Goal: Task Accomplishment & Management: Manage account settings

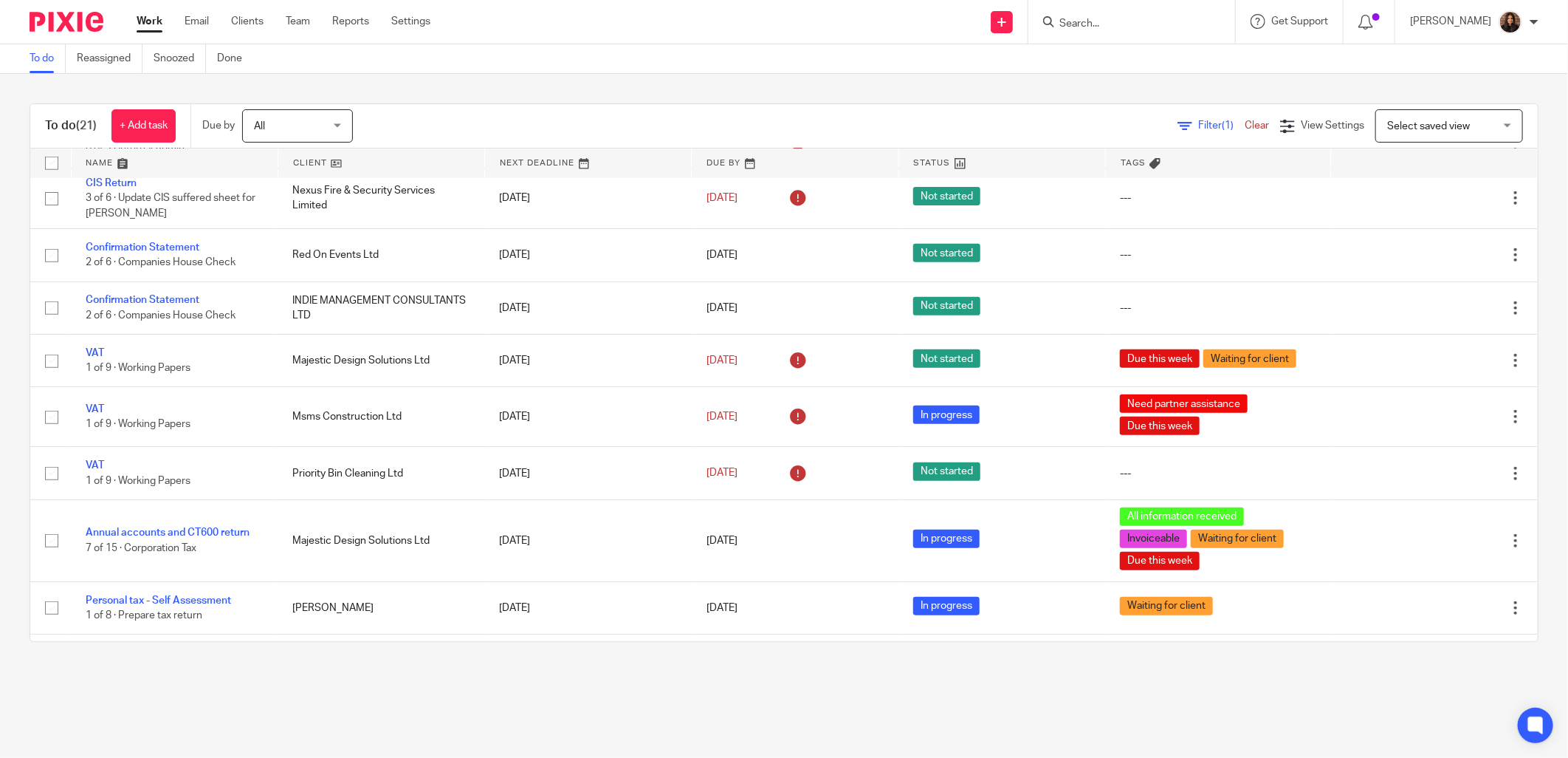
scroll to position [684, 0]
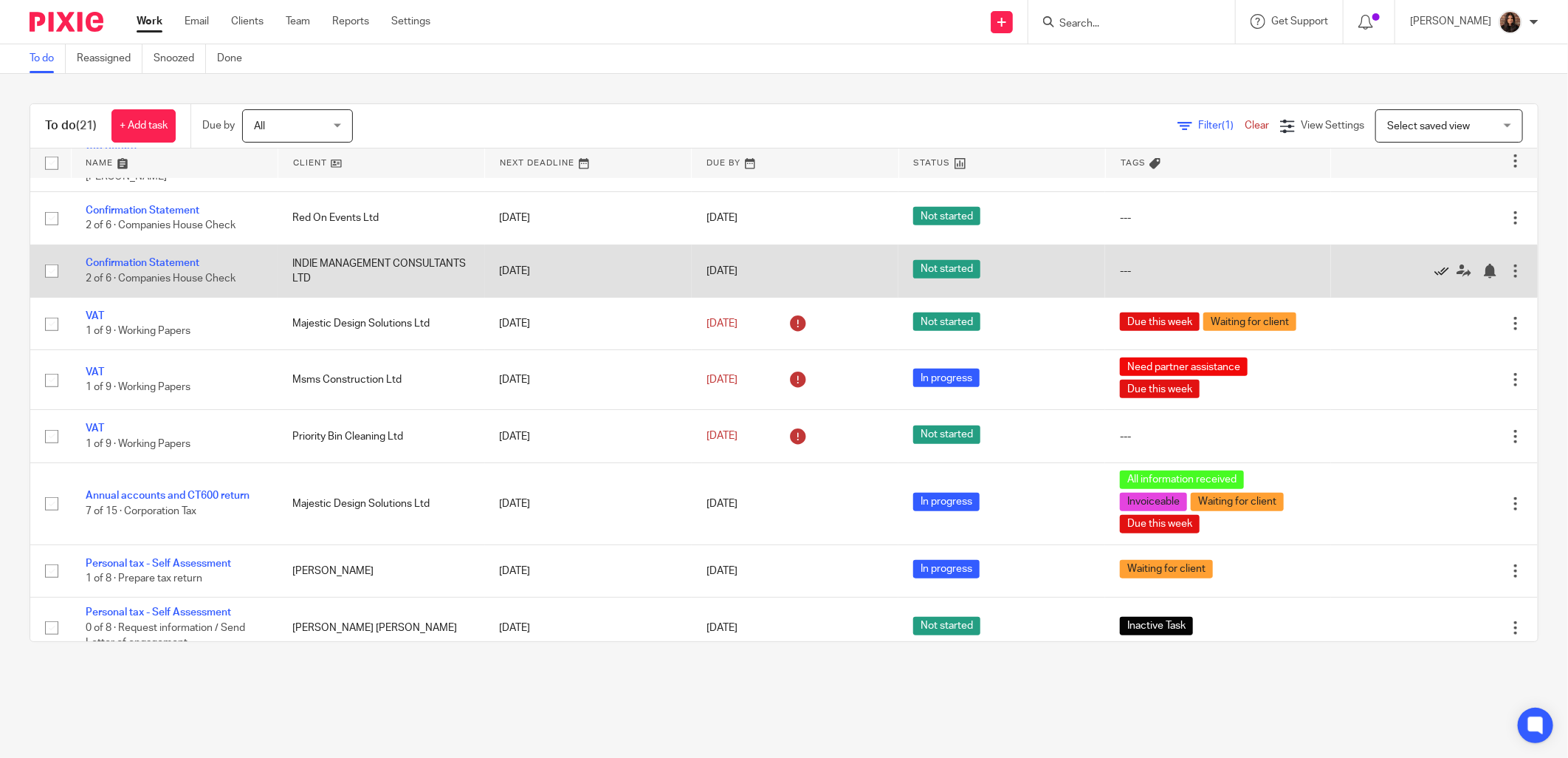
click at [1435, 276] on icon at bounding box center [1442, 271] width 15 height 15
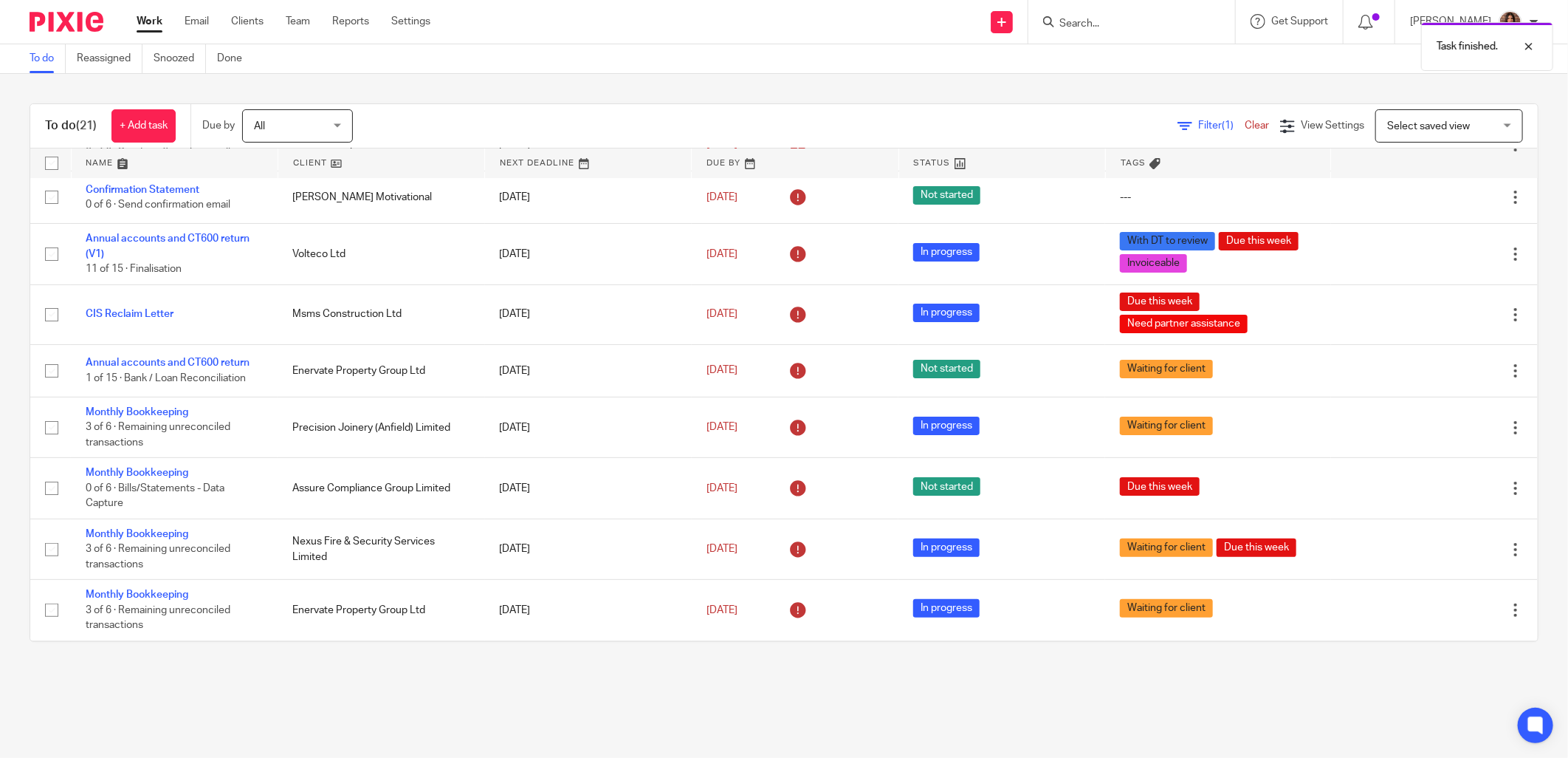
scroll to position [0, 0]
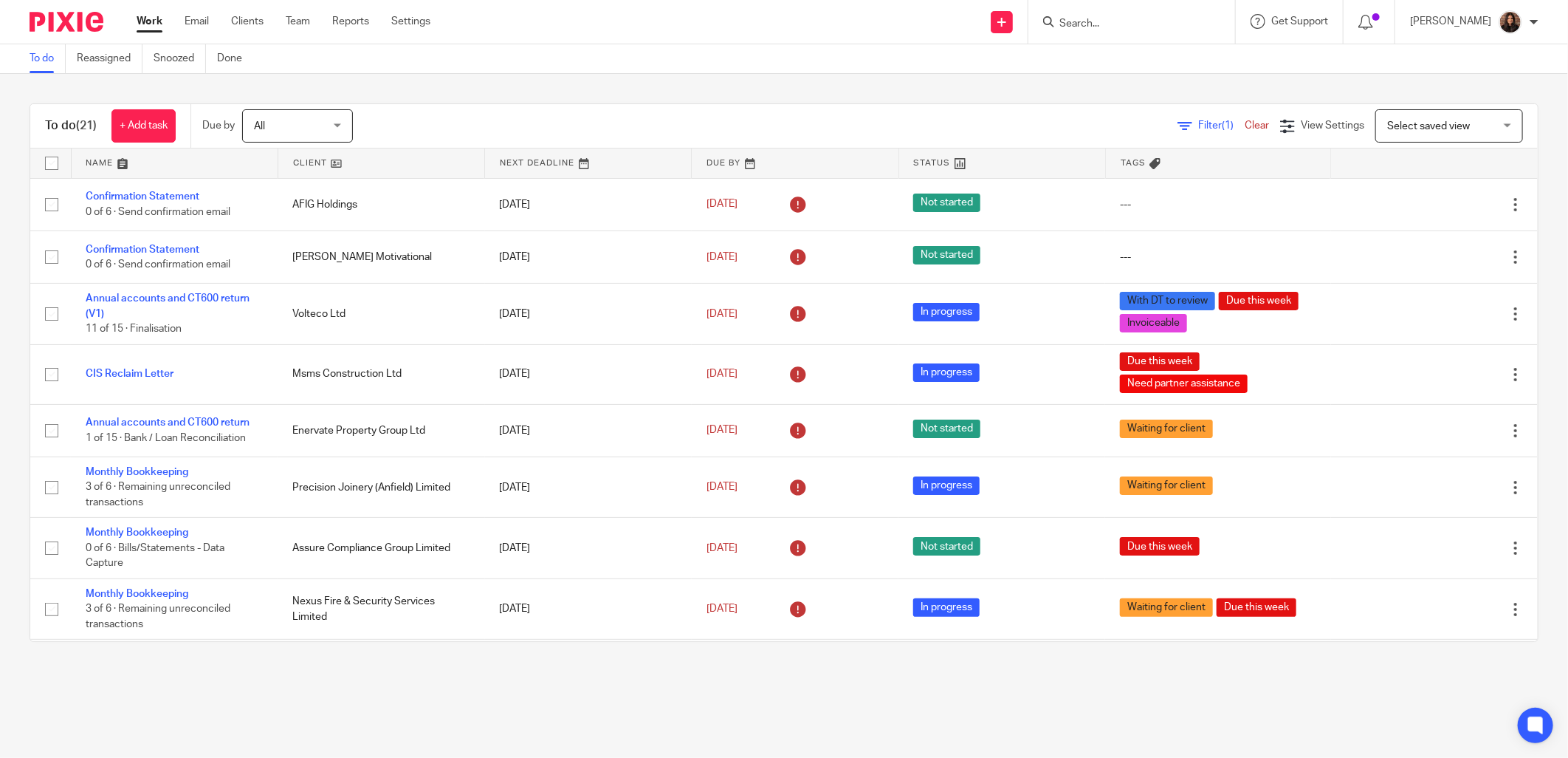
click at [1104, 24] on input "Search" at bounding box center [1124, 24] width 133 height 13
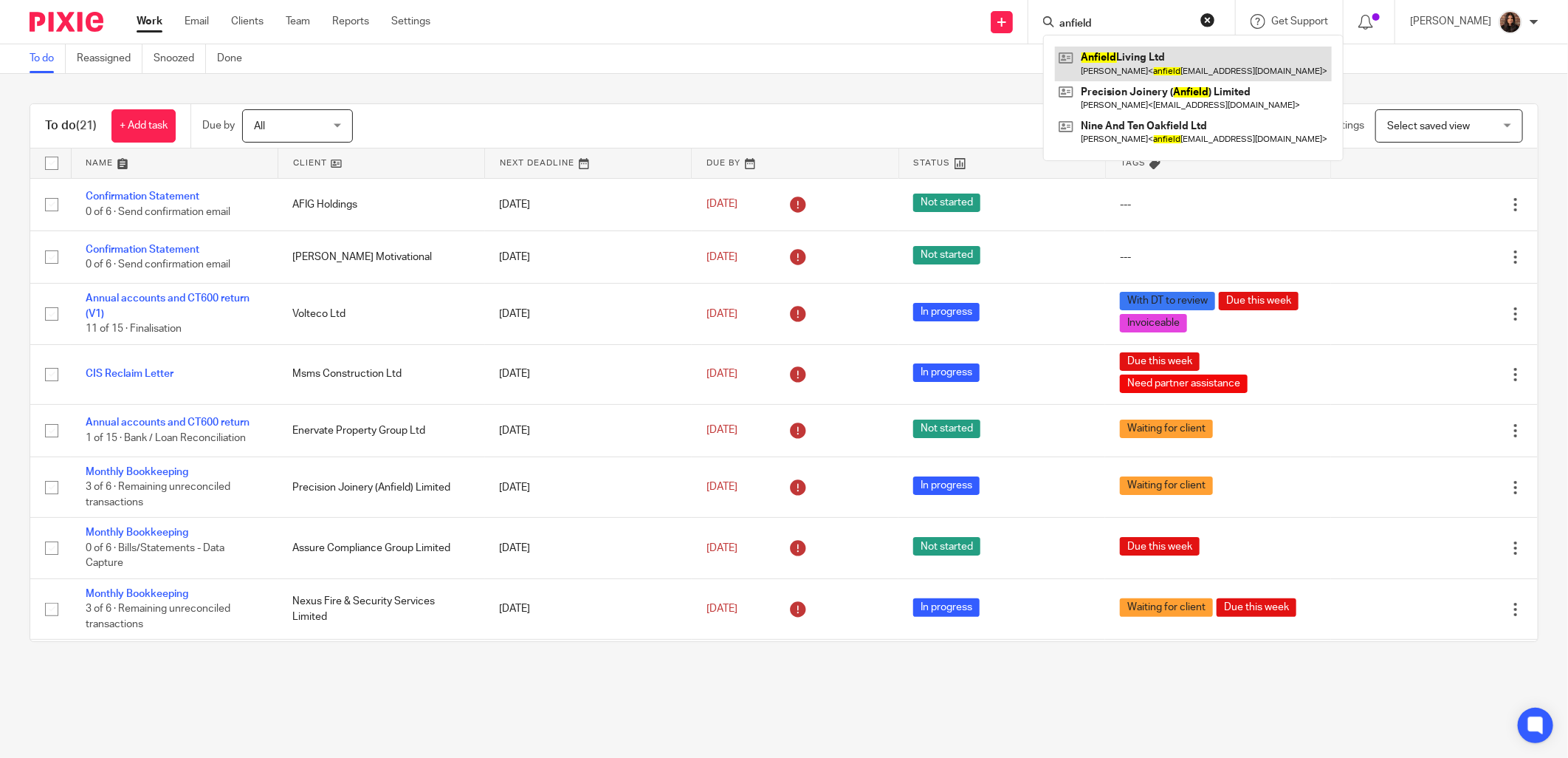
type input "anfield"
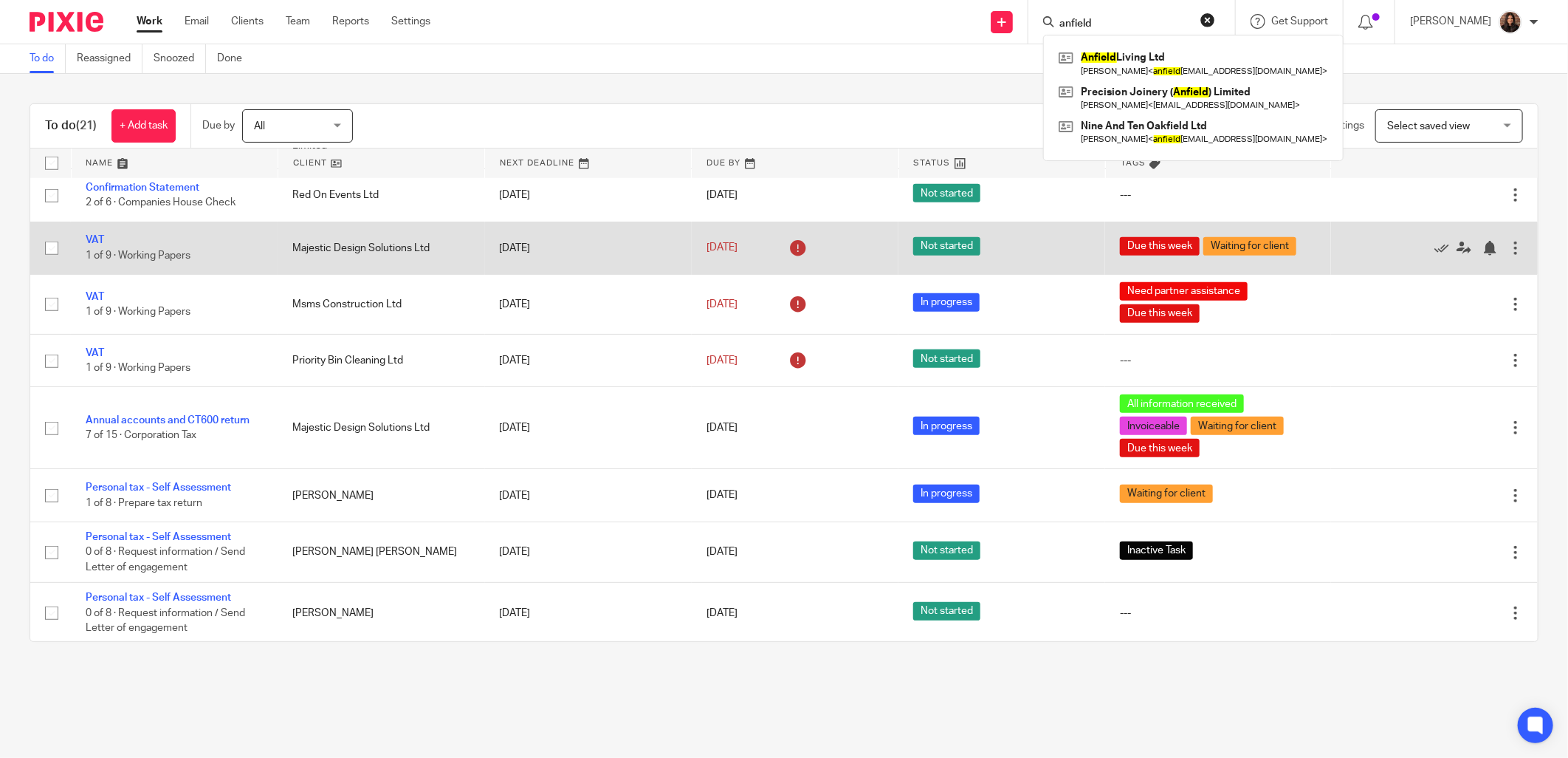
scroll to position [718, 0]
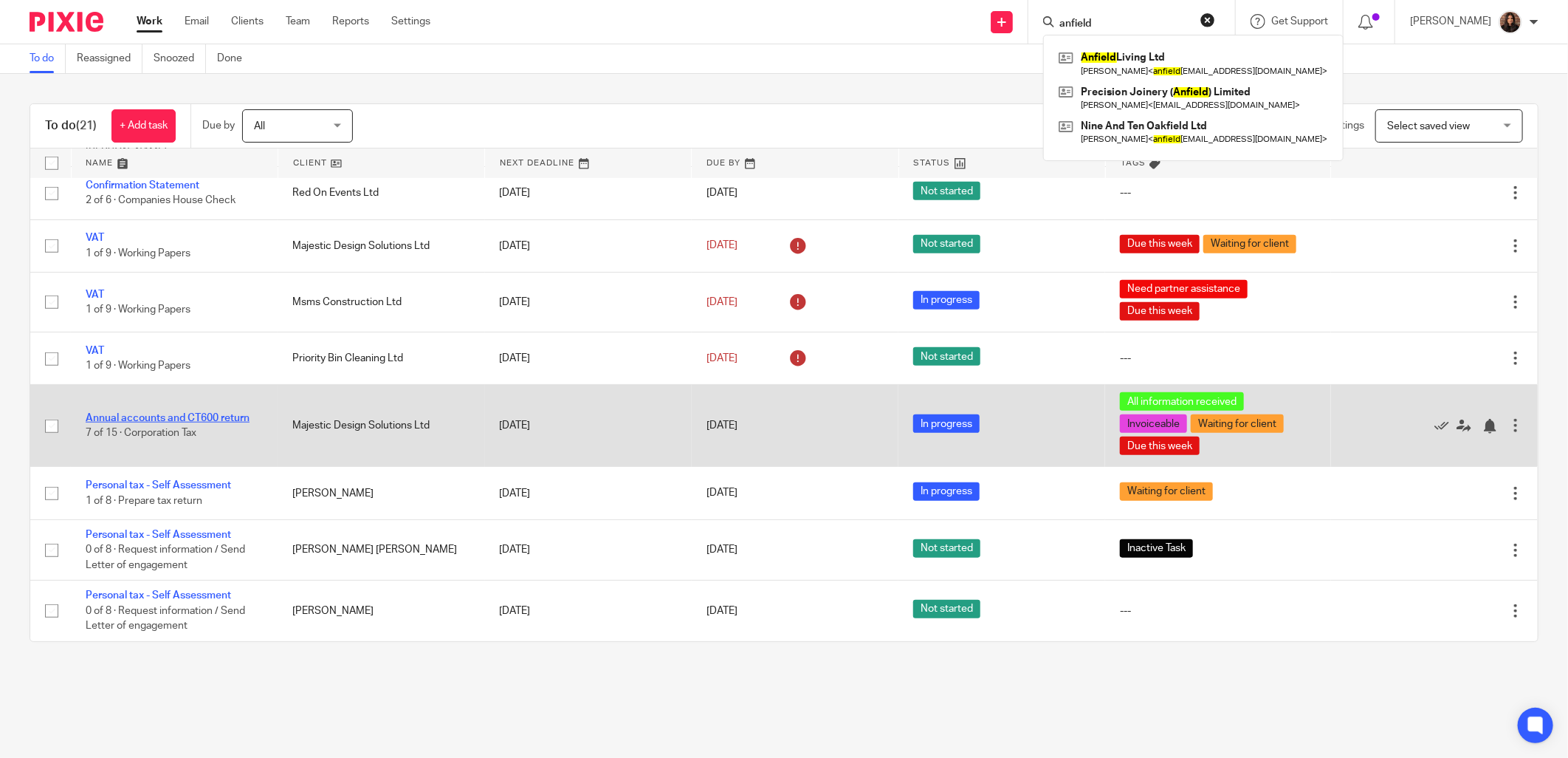
drag, startPoint x: 204, startPoint y: 409, endPoint x: 163, endPoint y: 412, distance: 41.1
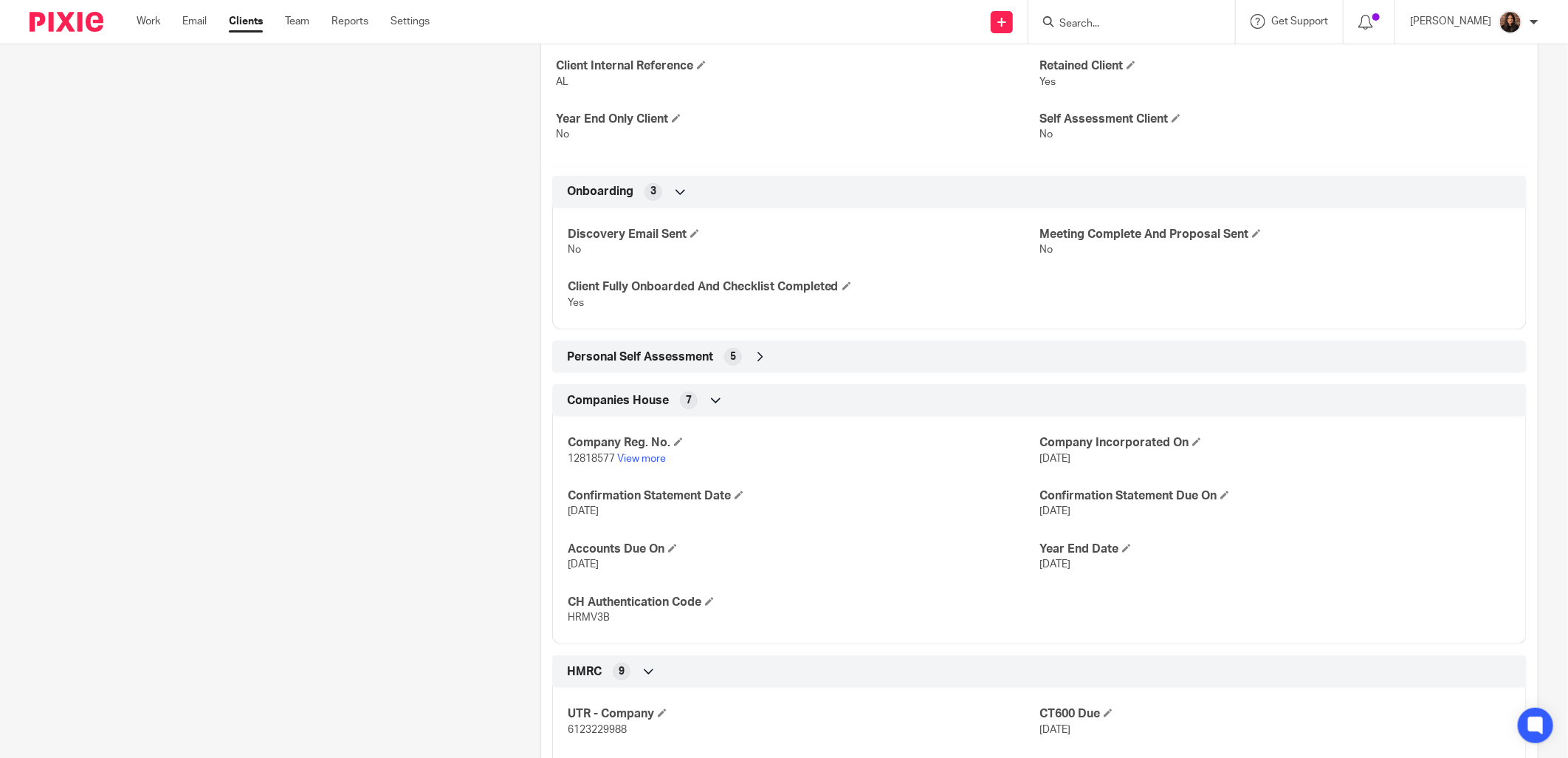
scroll to position [684, 0]
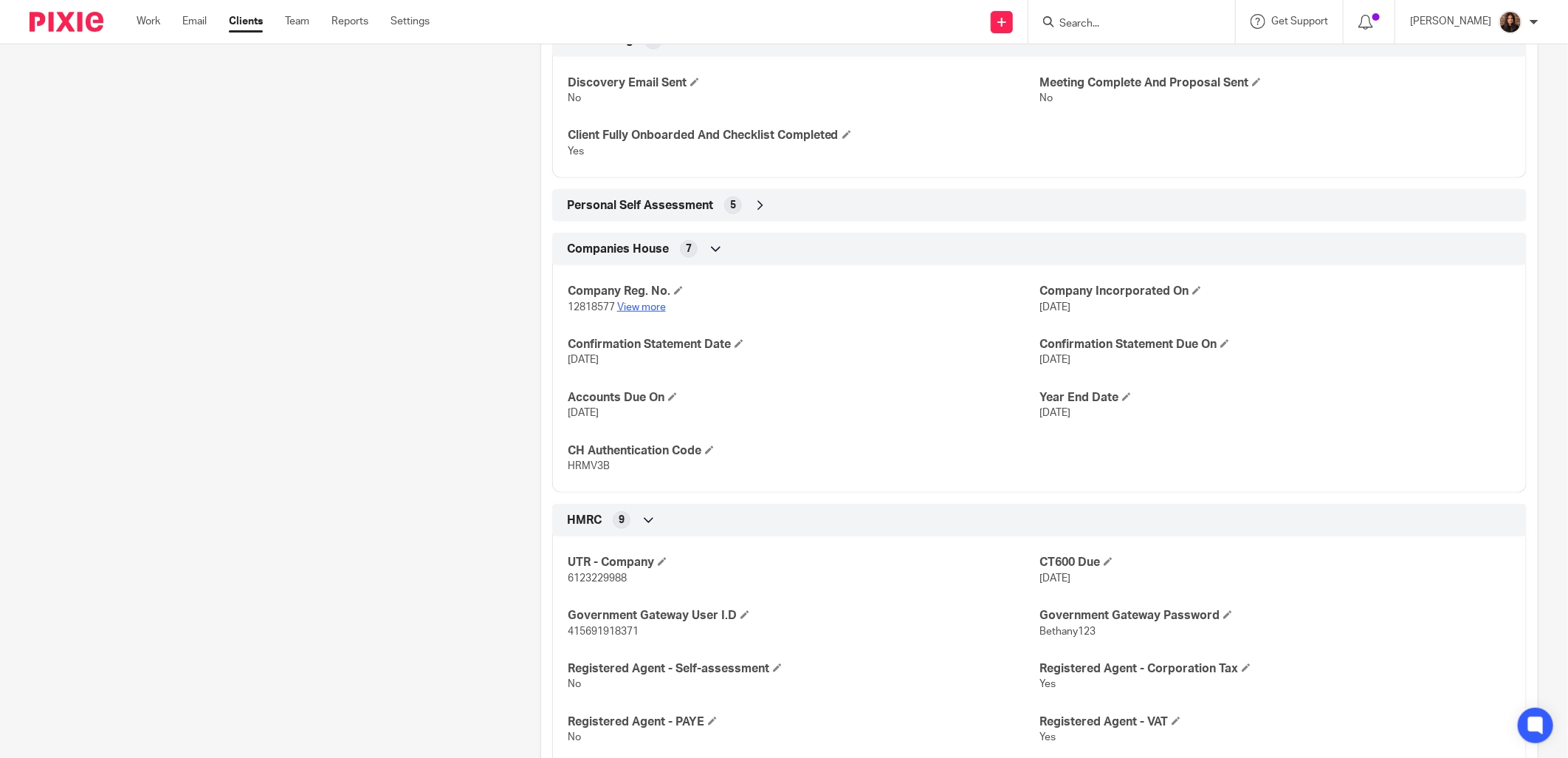
click at [629, 307] on link "View more" at bounding box center [642, 307] width 49 height 10
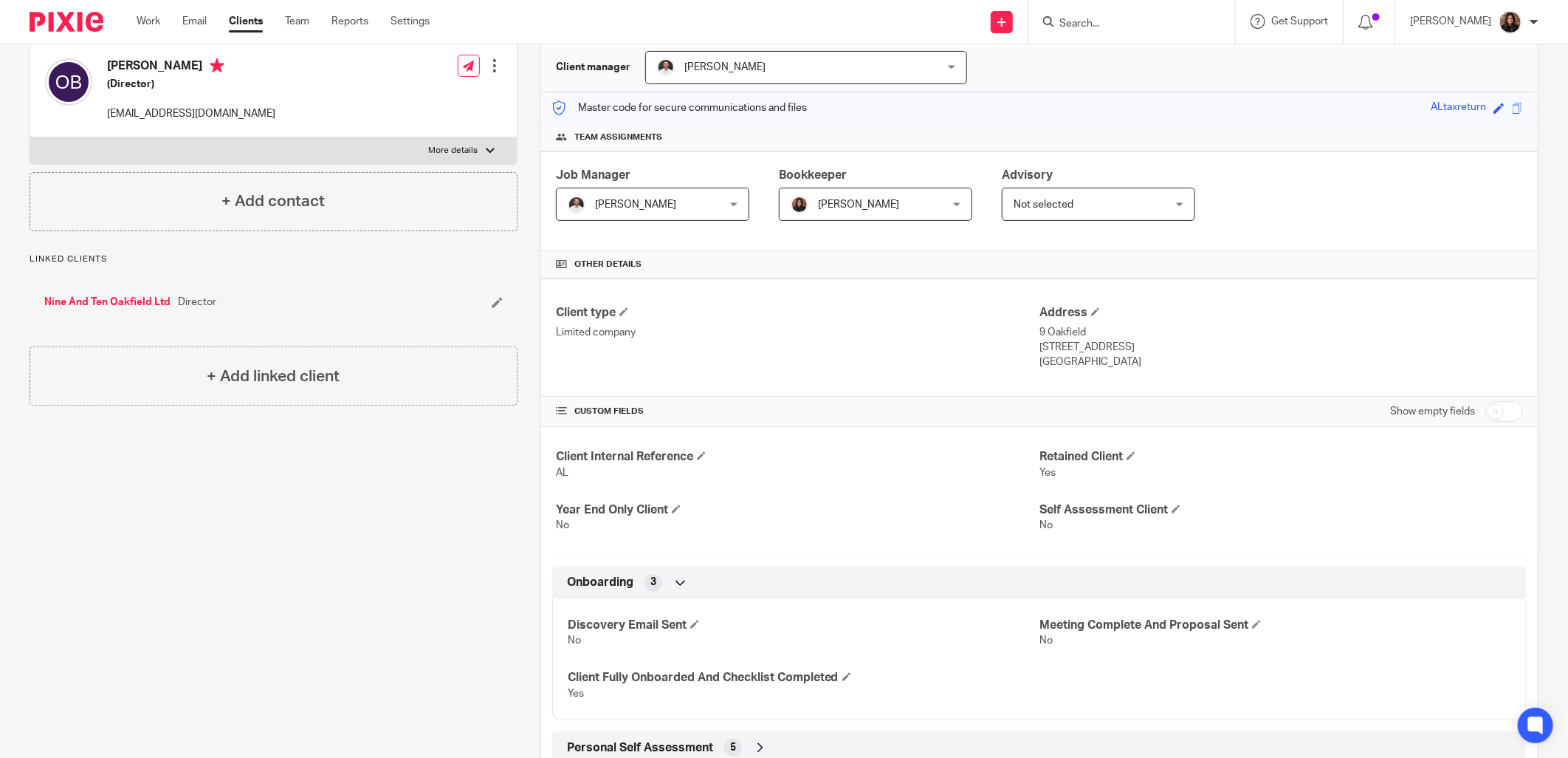
scroll to position [0, 0]
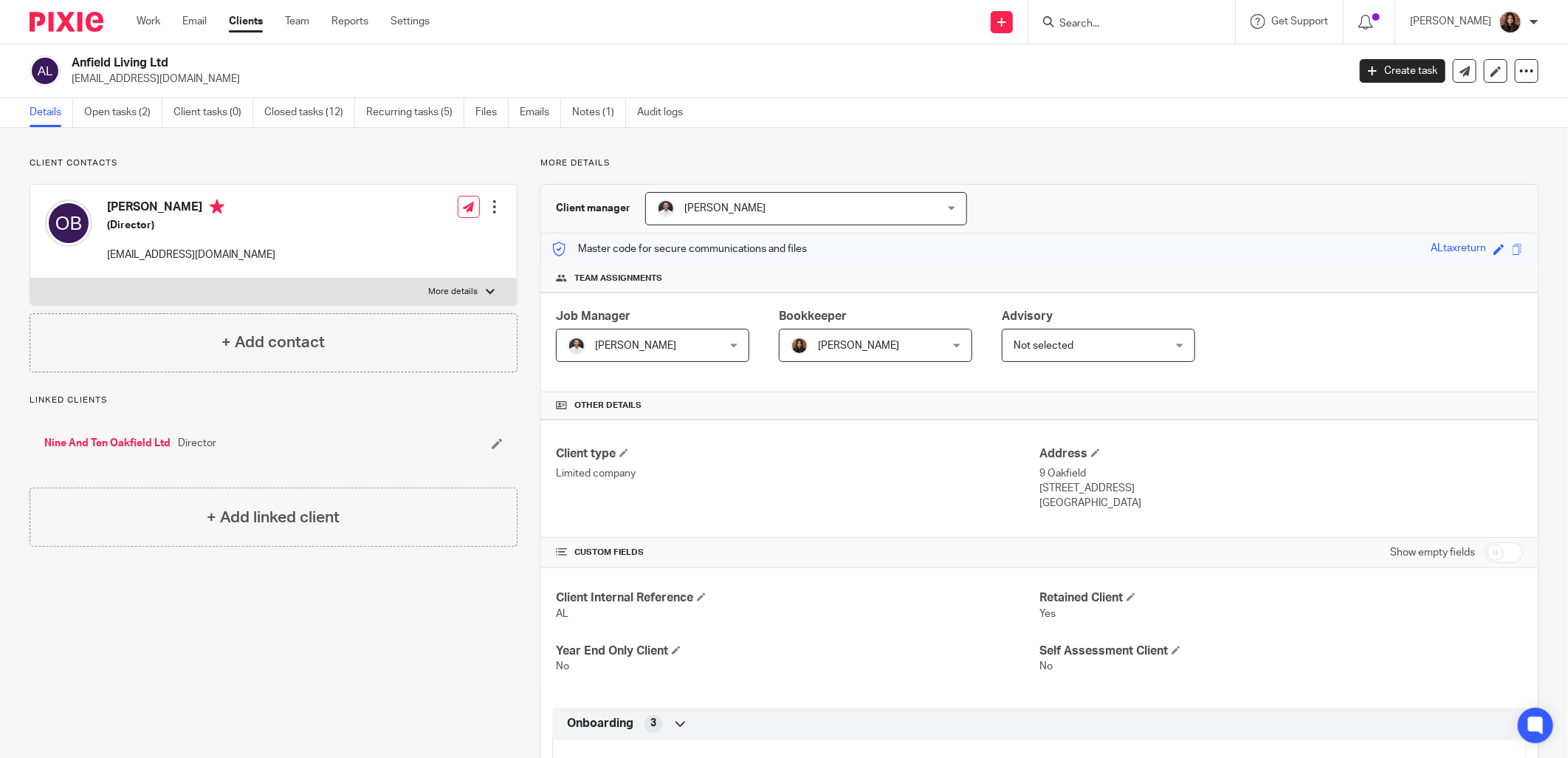
click at [477, 290] on label "More details" at bounding box center [274, 292] width 487 height 26
click at [30, 278] on input "More details" at bounding box center [29, 277] width 1 height 1
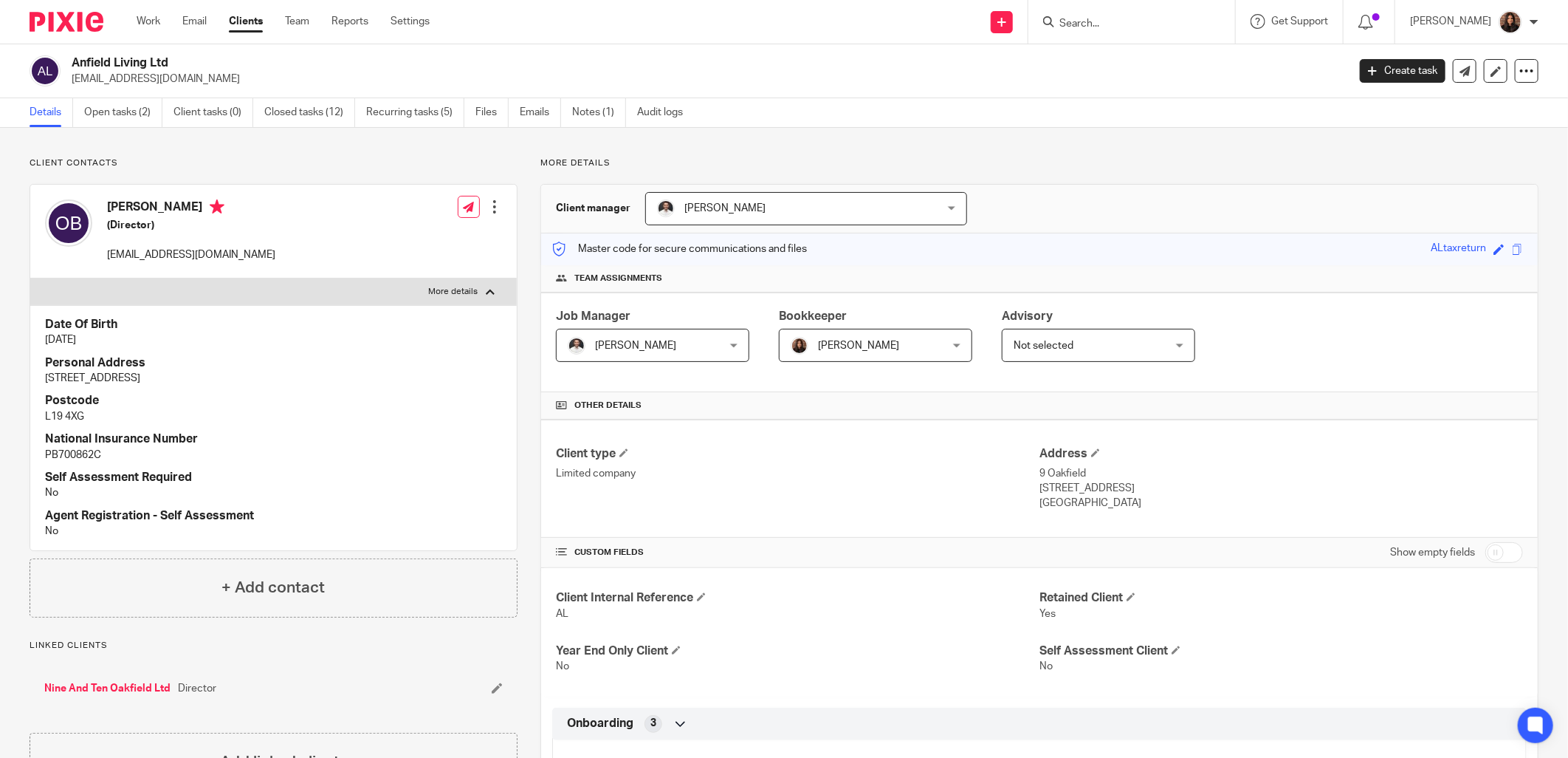
click at [456, 292] on p "More details" at bounding box center [453, 292] width 50 height 12
click at [30, 278] on input "More details" at bounding box center [29, 277] width 1 height 1
checkbox input "false"
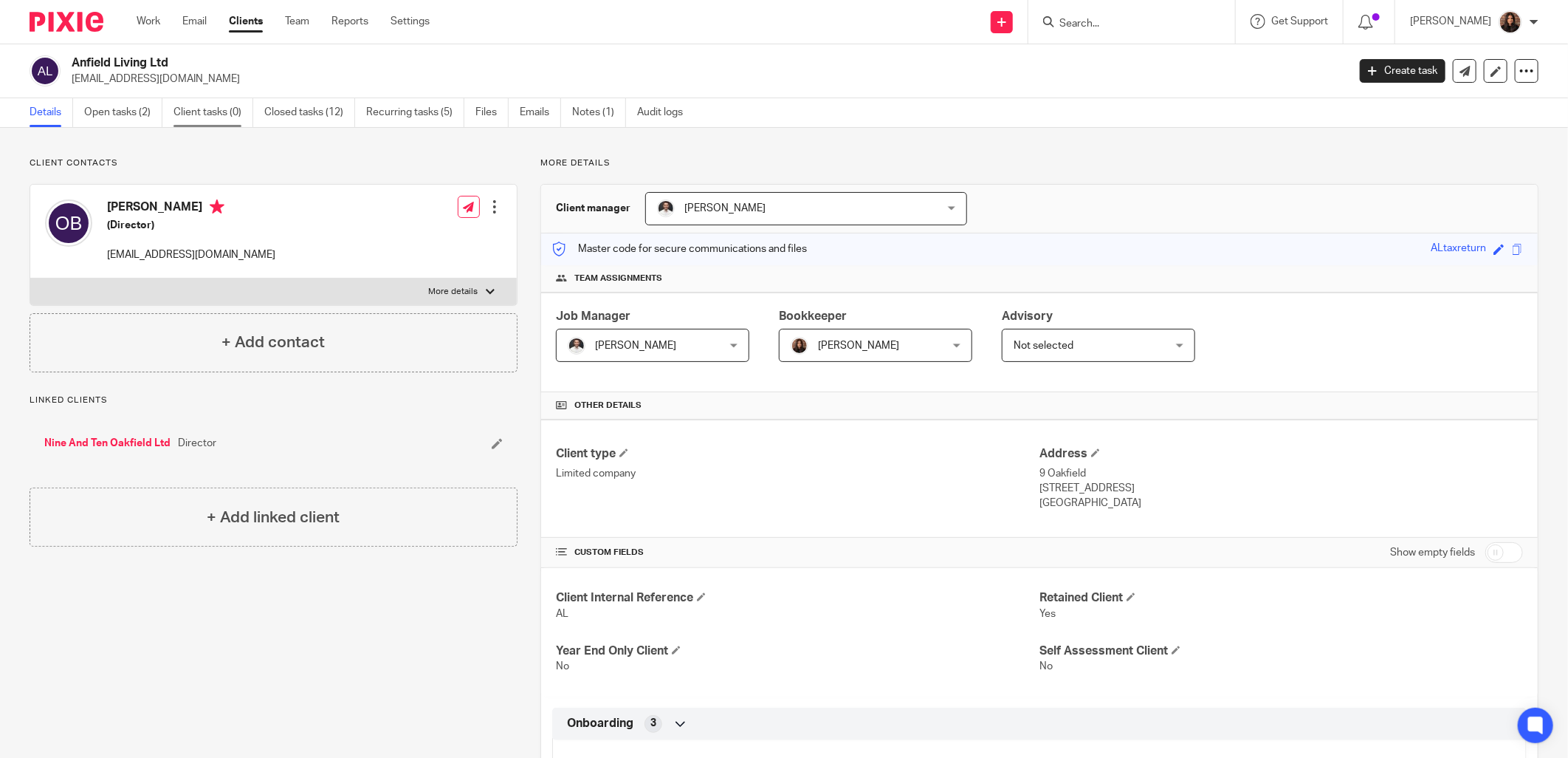
drag, startPoint x: 148, startPoint y: 112, endPoint x: 192, endPoint y: 103, distance: 44.9
click at [148, 112] on link "Open tasks (2)" at bounding box center [123, 112] width 78 height 29
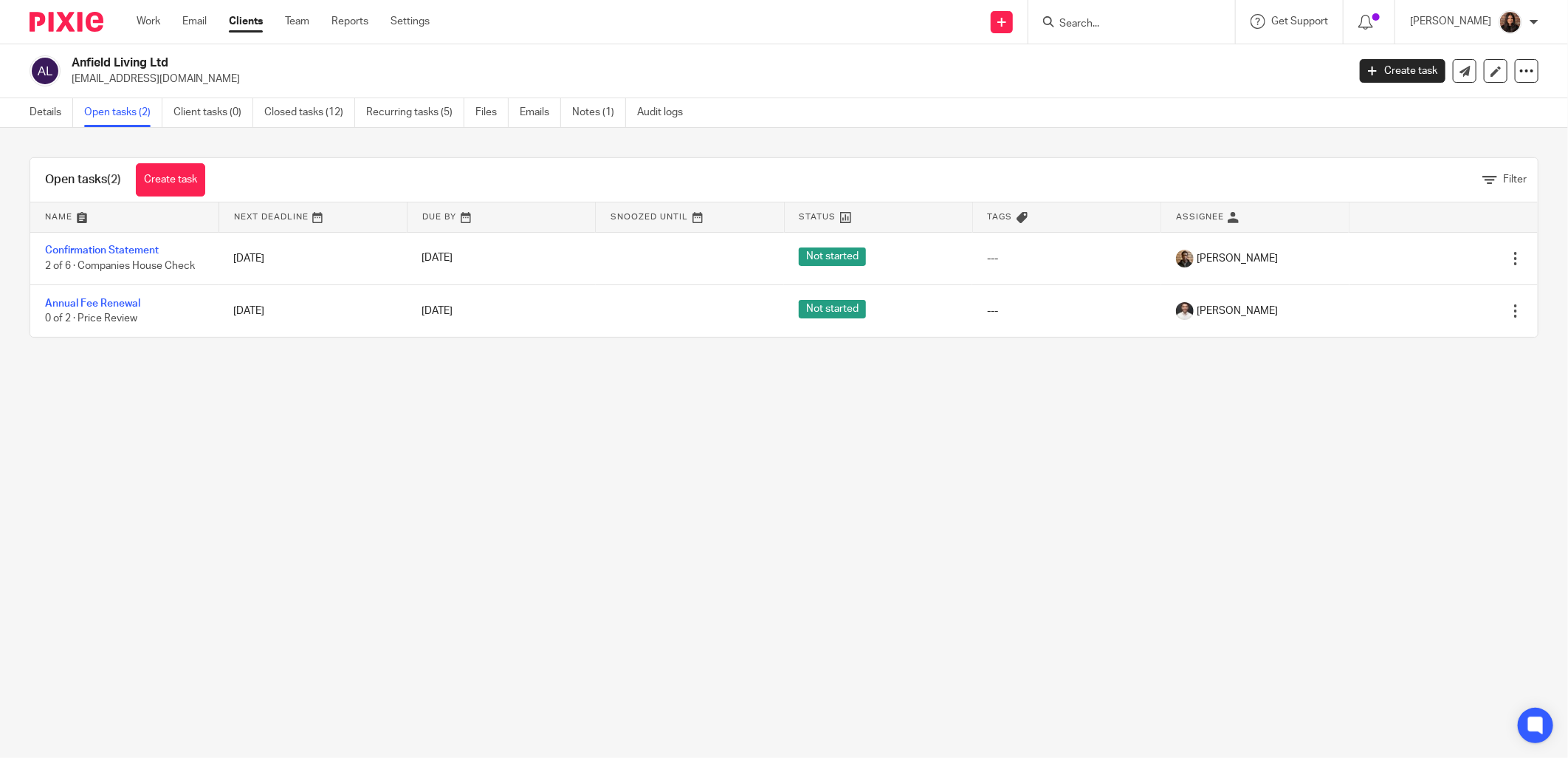
click at [918, 395] on main "Anfield Living Ltd anfieldlivingl4@hotmail.com Create task Update from Companie…" at bounding box center [784, 379] width 1568 height 758
click at [46, 112] on link "Details" at bounding box center [51, 112] width 43 height 29
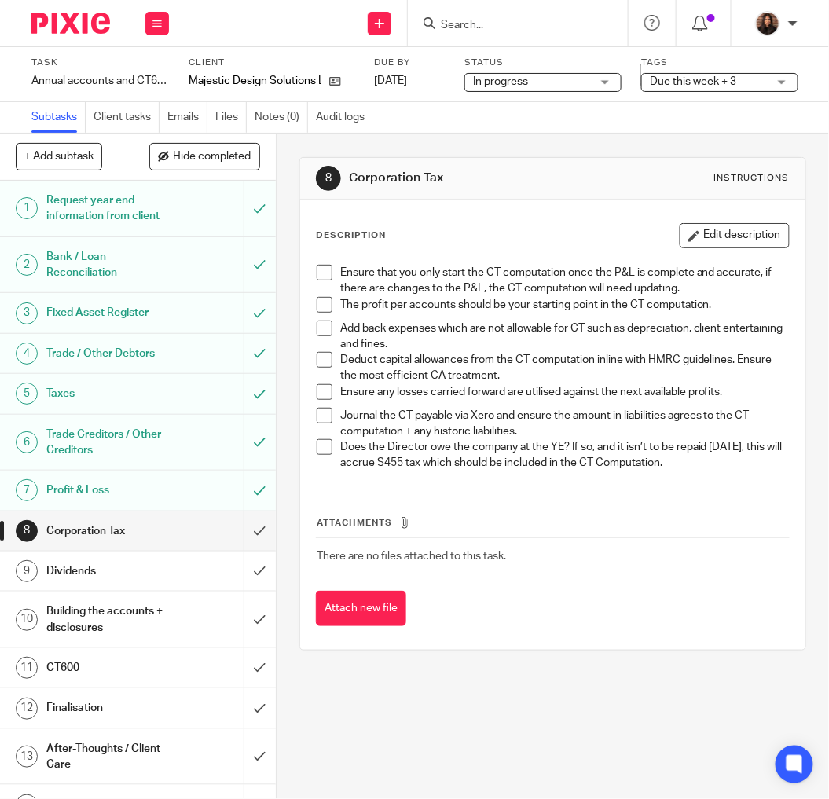
click at [145, 265] on h1 "Bank / Loan Reconciliation" at bounding box center [106, 265] width 121 height 40
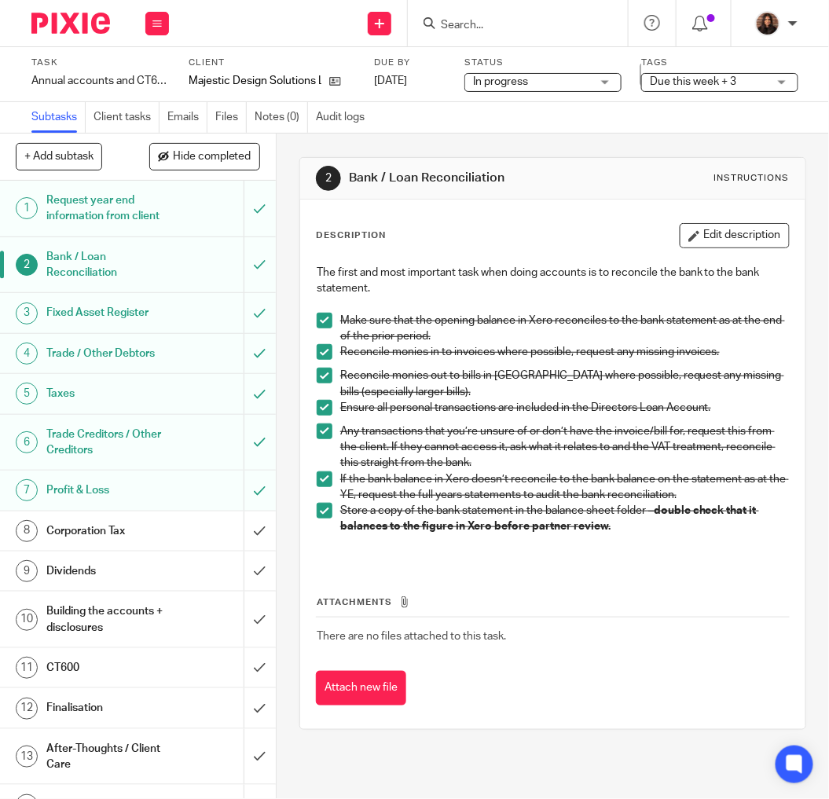
click at [115, 324] on h1 "Fixed Asset Register" at bounding box center [106, 313] width 121 height 24
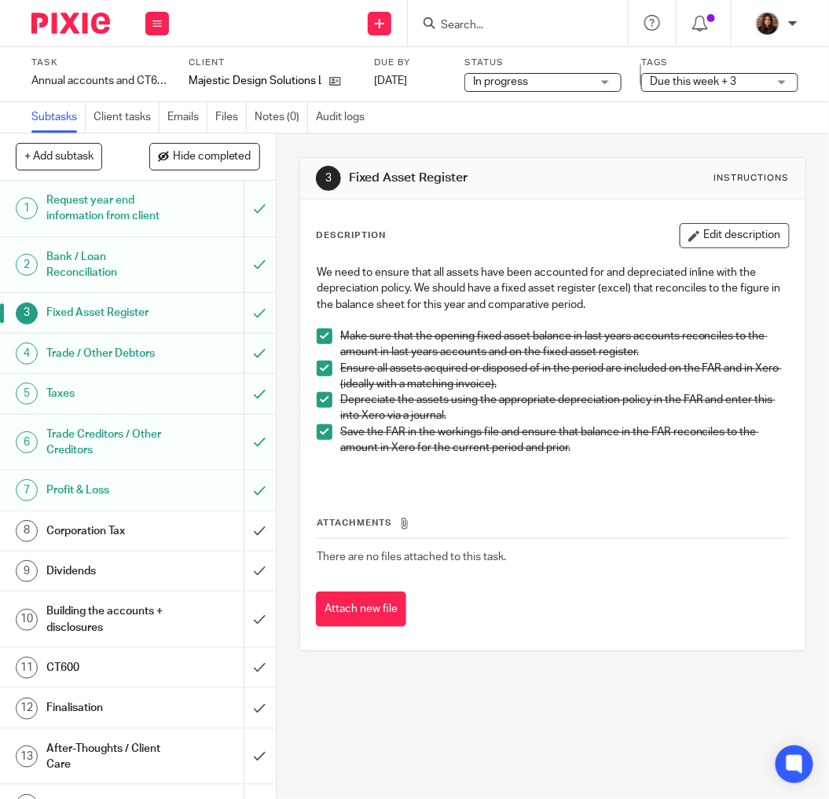
click at [87, 365] on h1 "Trade / Other Debtors" at bounding box center [106, 354] width 121 height 24
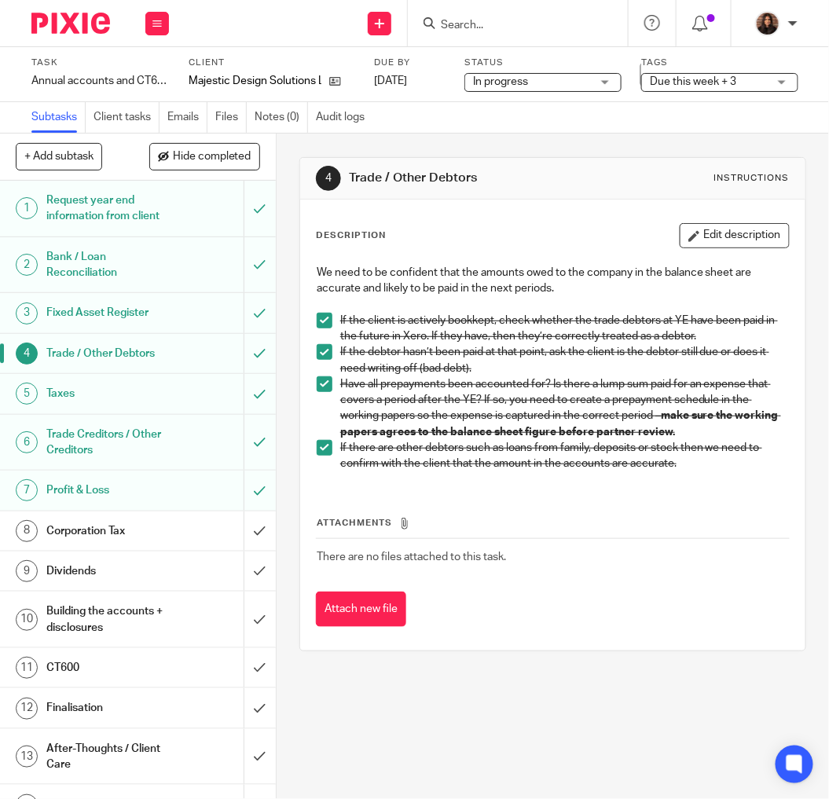
click at [100, 405] on h1 "Taxes" at bounding box center [106, 394] width 121 height 24
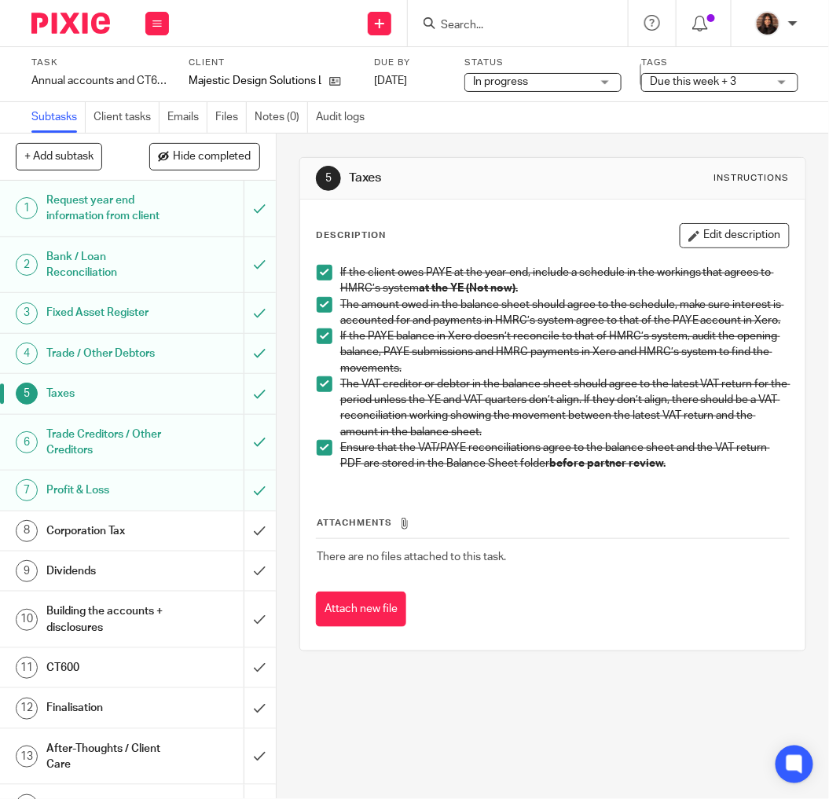
click at [119, 463] on h1 "Trade Creditors / Other Creditors" at bounding box center [106, 443] width 121 height 40
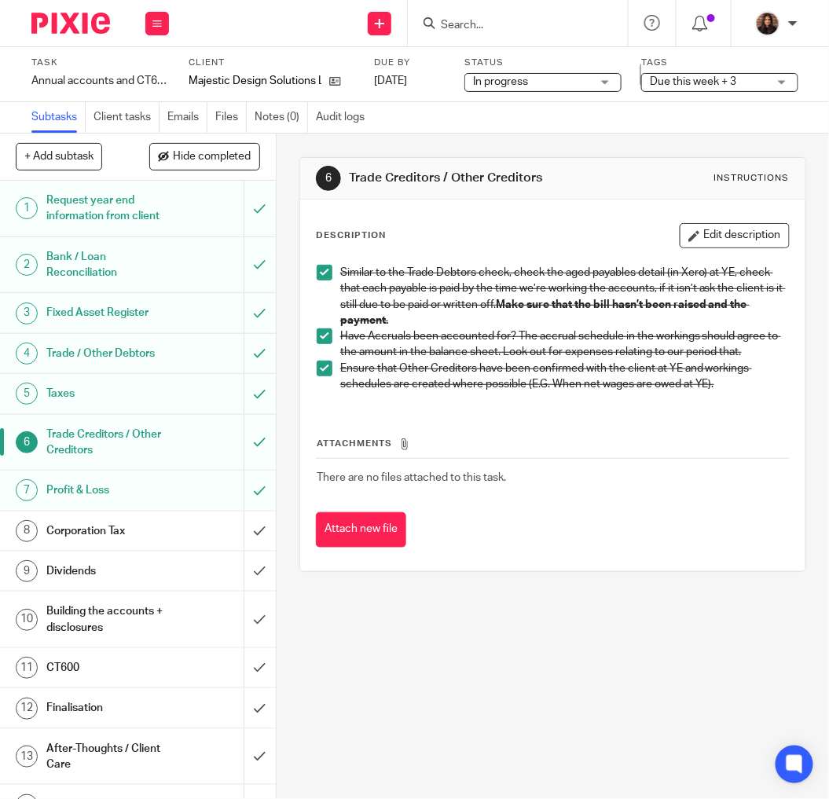
click at [128, 502] on h1 "Profit & Loss" at bounding box center [106, 490] width 121 height 24
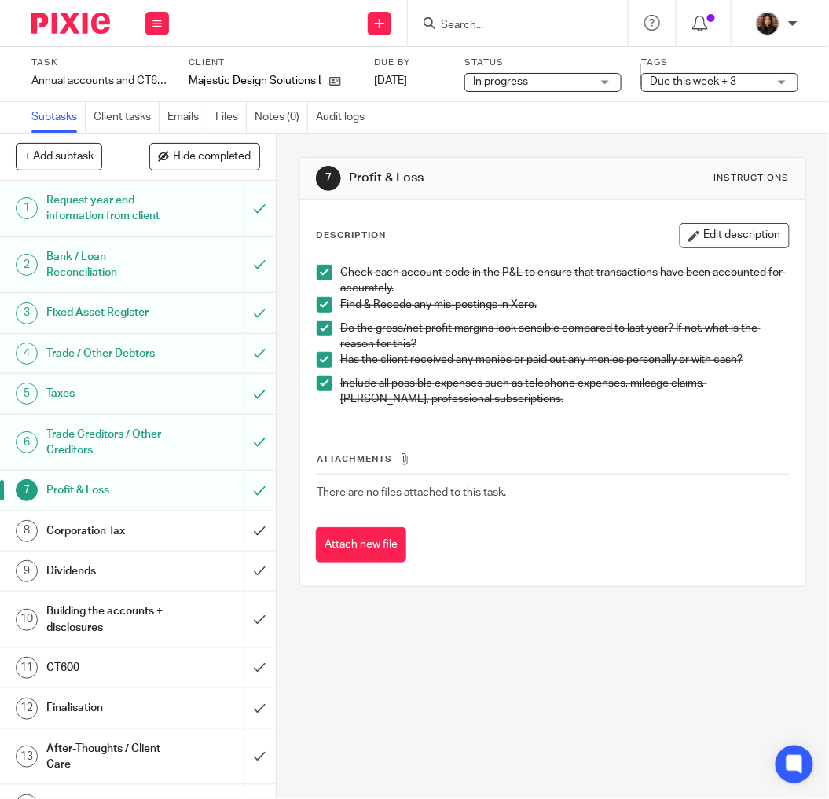
click at [145, 543] on h1 "Corporation Tax" at bounding box center [106, 531] width 121 height 24
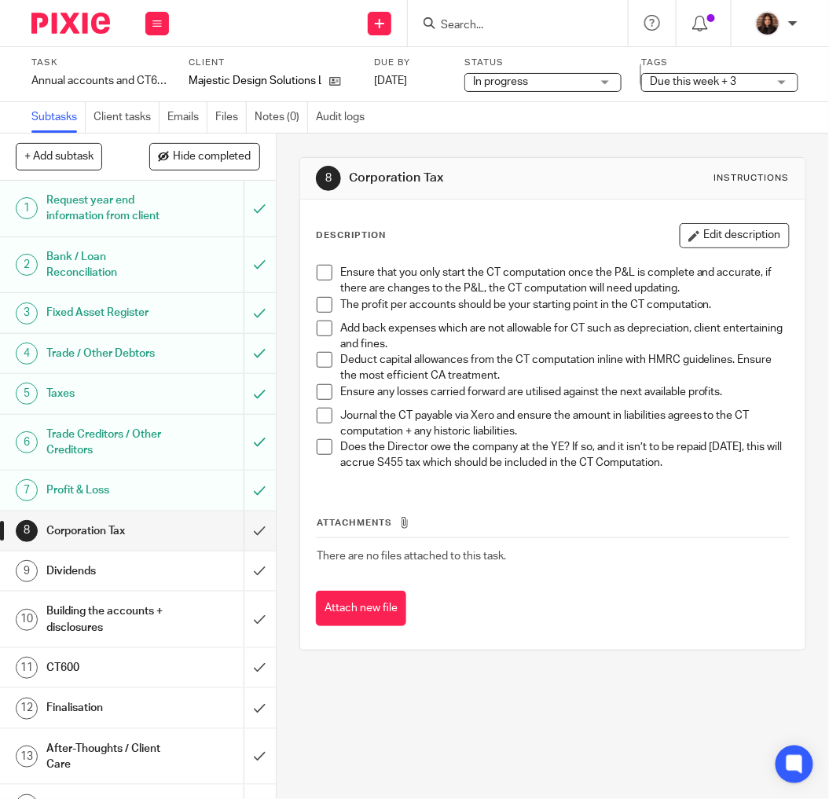
click at [121, 583] on h1 "Dividends" at bounding box center [106, 571] width 121 height 24
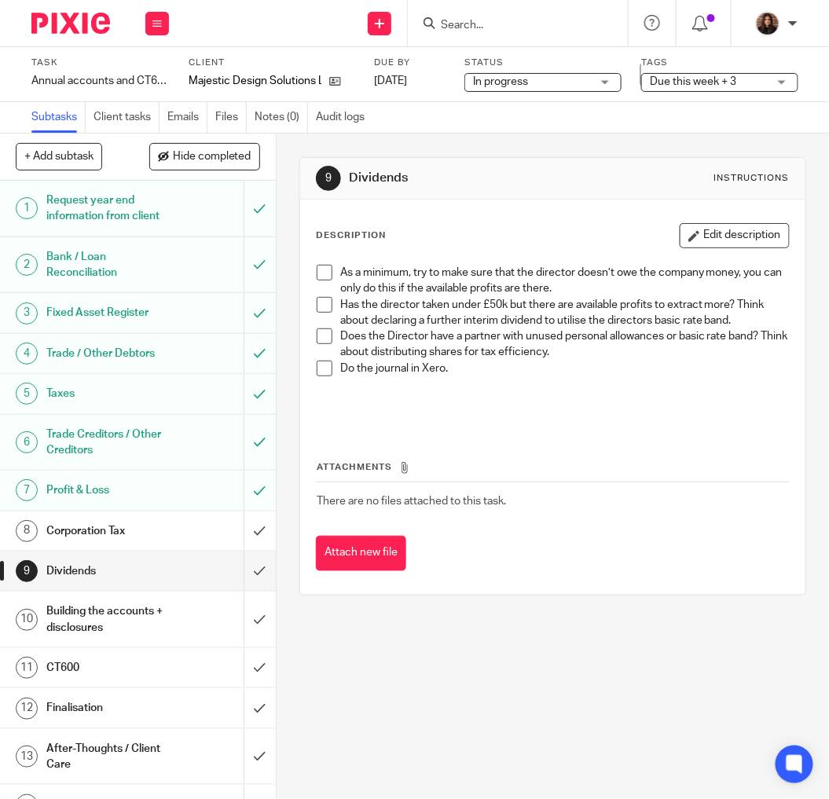
click at [140, 502] on h1 "Profit & Loss" at bounding box center [106, 490] width 121 height 24
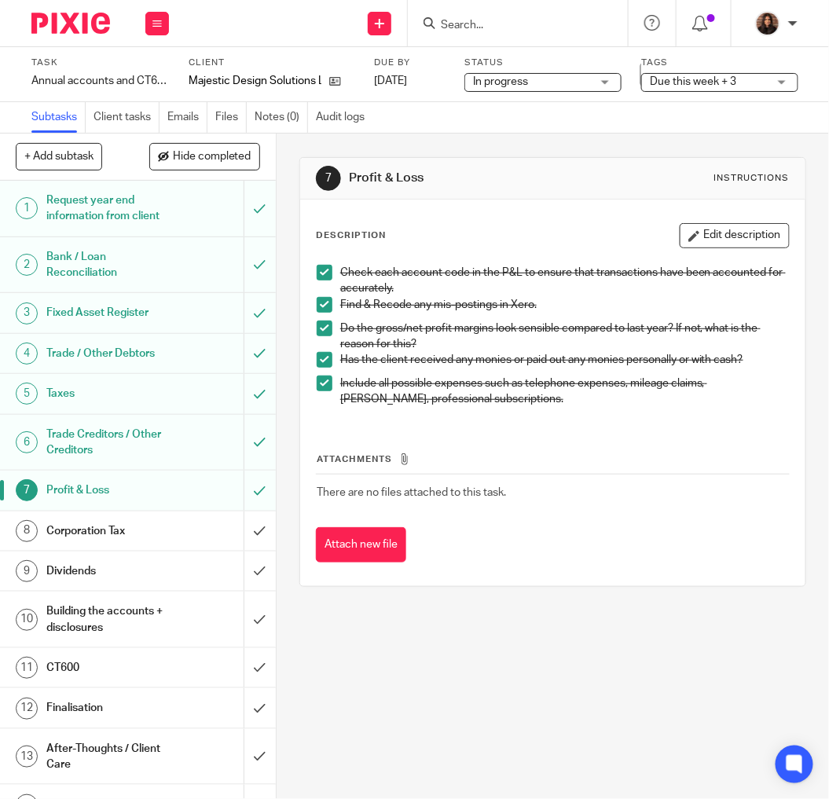
click at [75, 543] on h1 "Corporation Tax" at bounding box center [106, 531] width 121 height 24
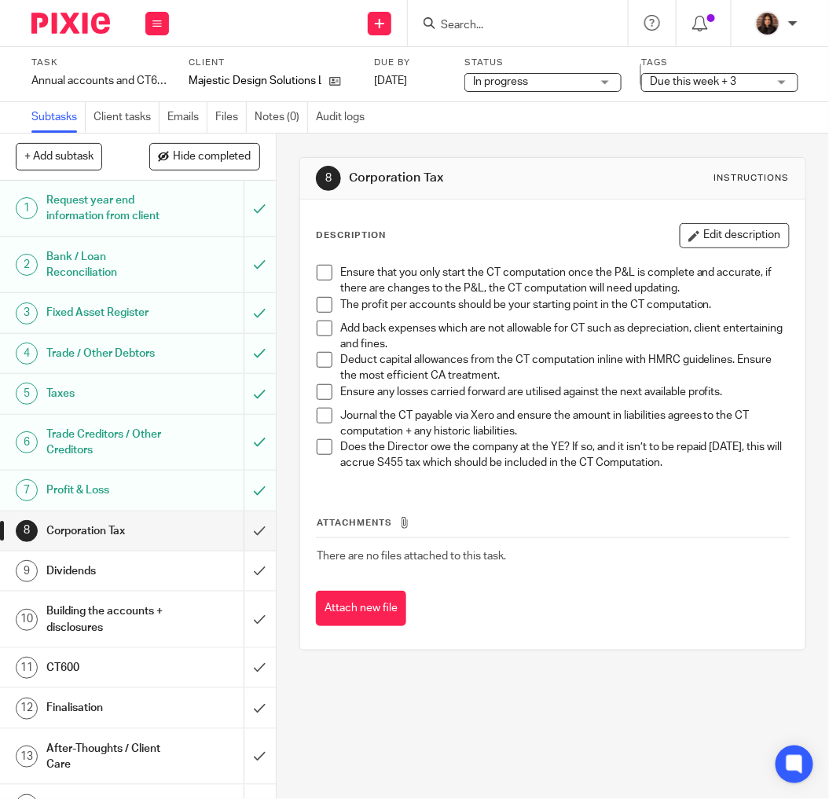
click at [317, 270] on span at bounding box center [325, 273] width 16 height 16
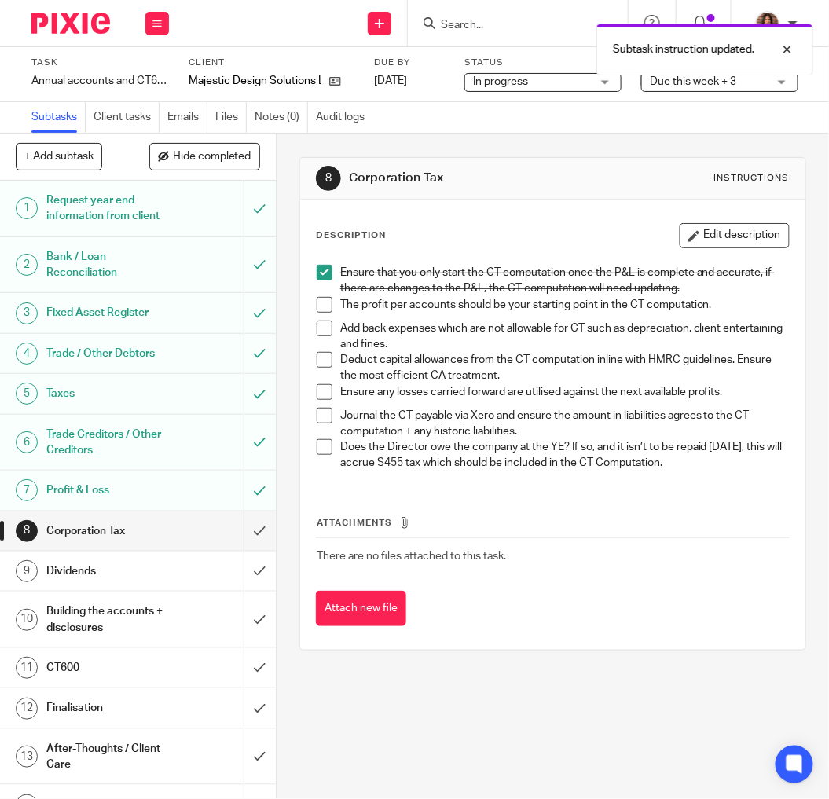
click at [324, 299] on span at bounding box center [325, 305] width 16 height 16
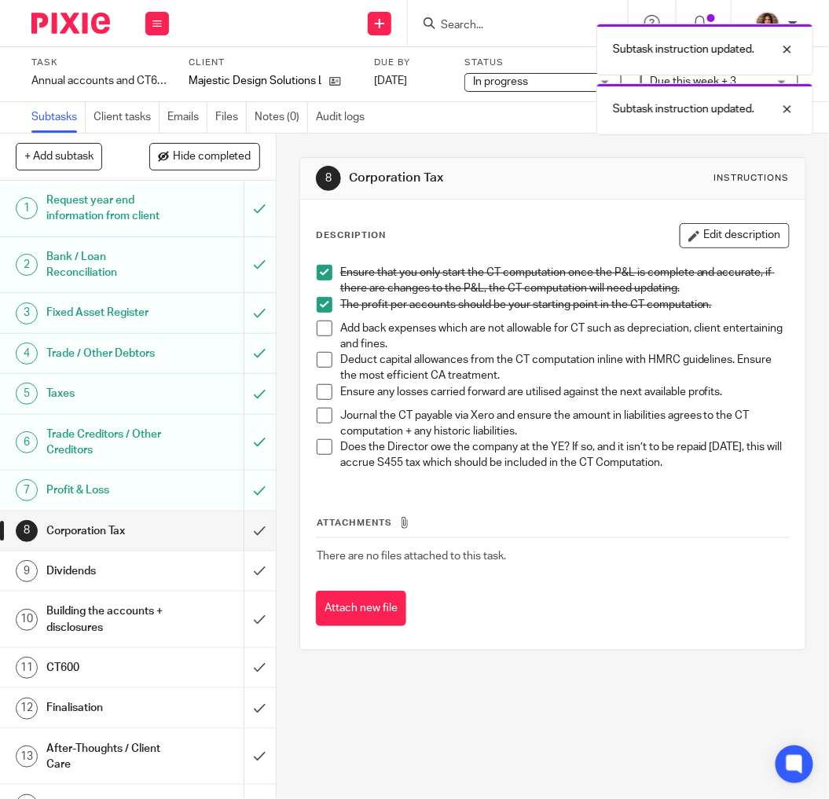
click at [323, 330] on span at bounding box center [325, 328] width 16 height 16
click at [320, 361] on span at bounding box center [325, 360] width 16 height 16
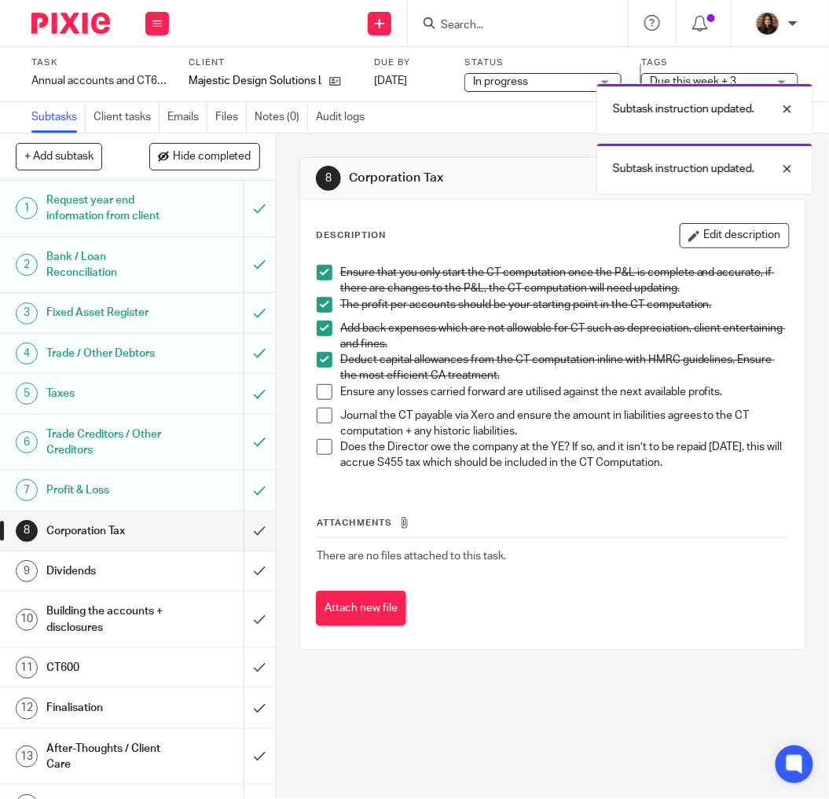
click at [318, 387] on span at bounding box center [325, 392] width 16 height 16
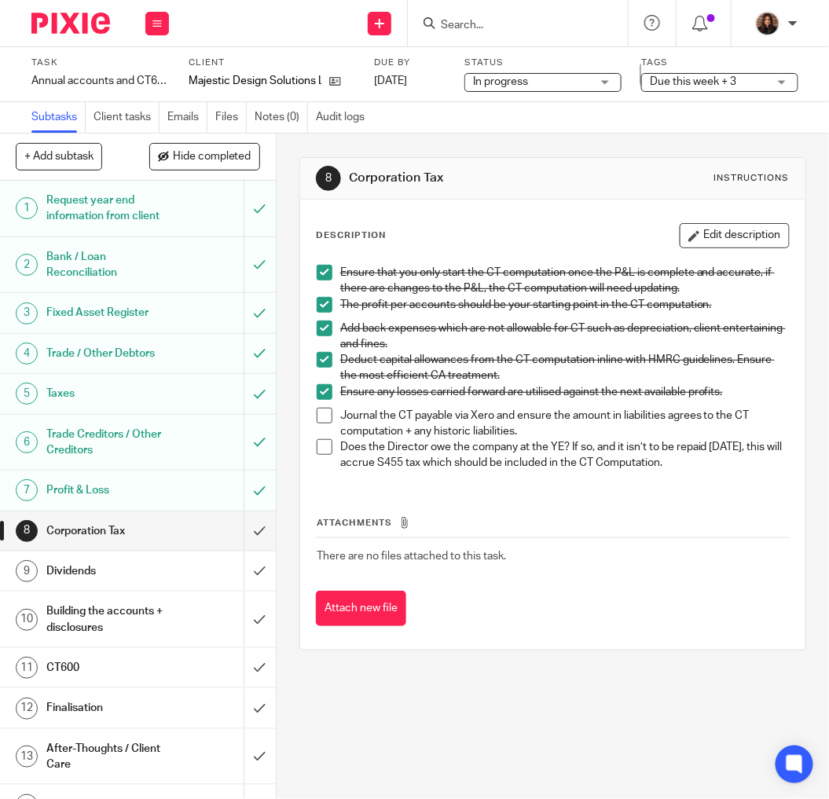
click at [324, 412] on span at bounding box center [325, 416] width 16 height 16
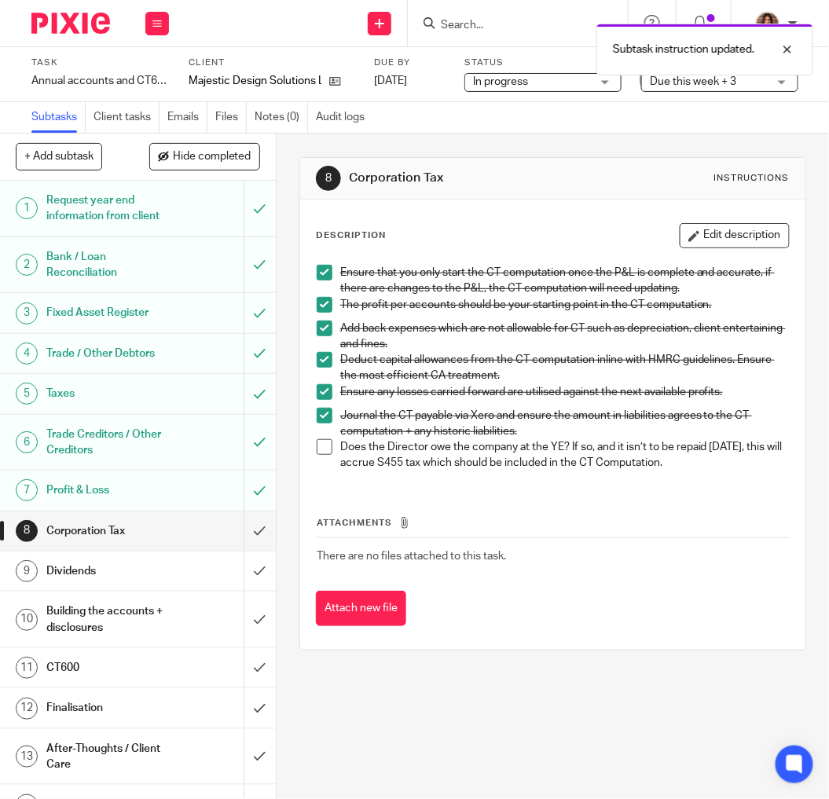
click at [324, 450] on span at bounding box center [325, 447] width 16 height 16
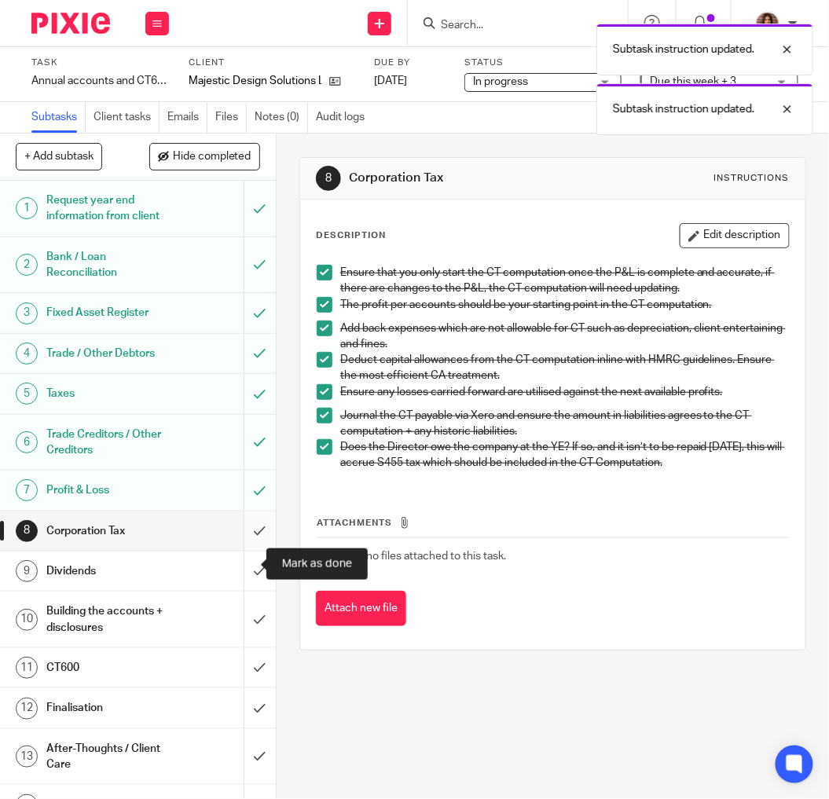
click at [240, 551] on input "submit" at bounding box center [138, 530] width 276 height 39
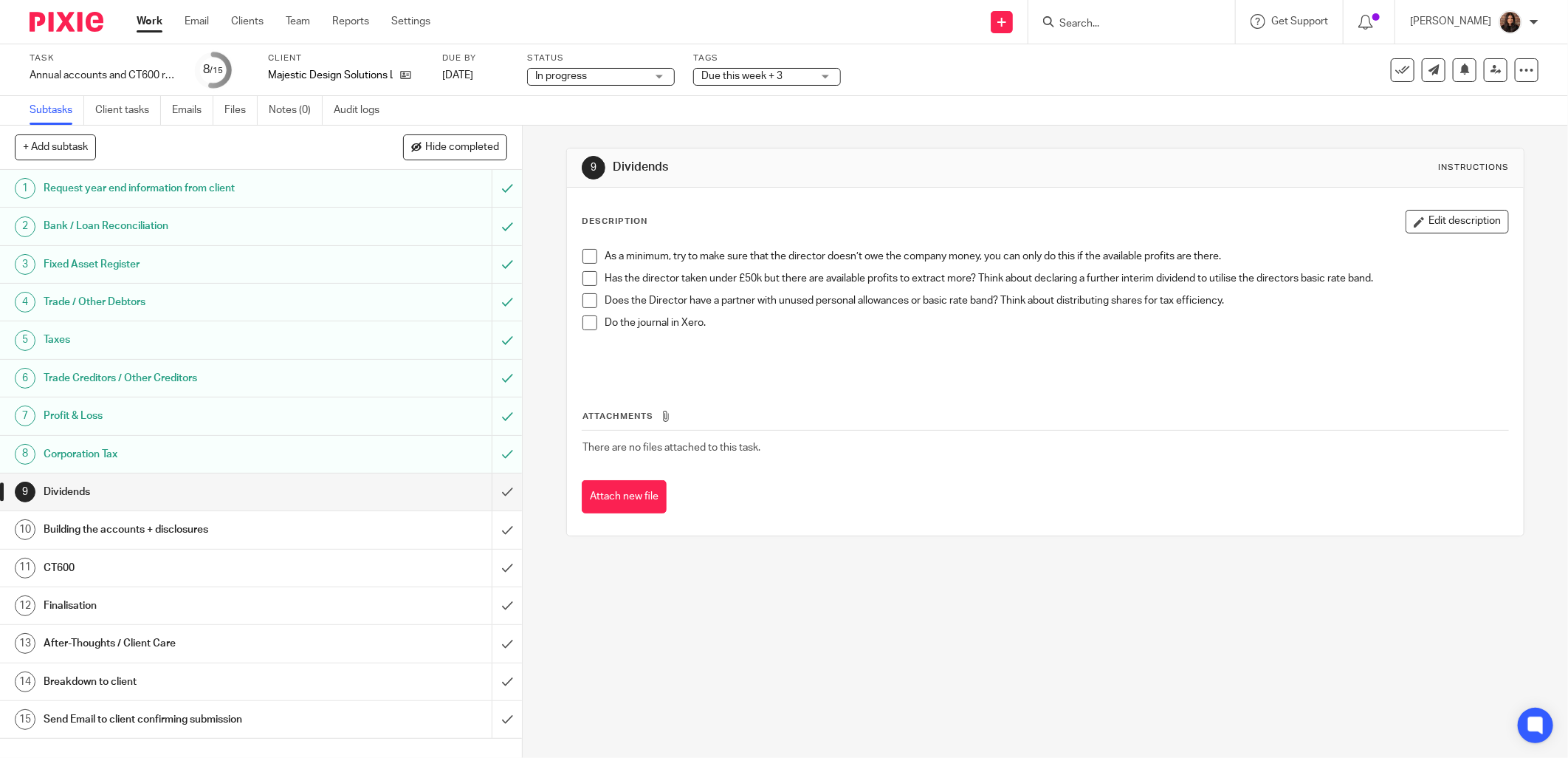
click at [588, 249] on span at bounding box center [590, 257] width 15 height 15
click at [583, 280] on span at bounding box center [590, 278] width 15 height 15
click at [589, 295] on span at bounding box center [590, 301] width 15 height 15
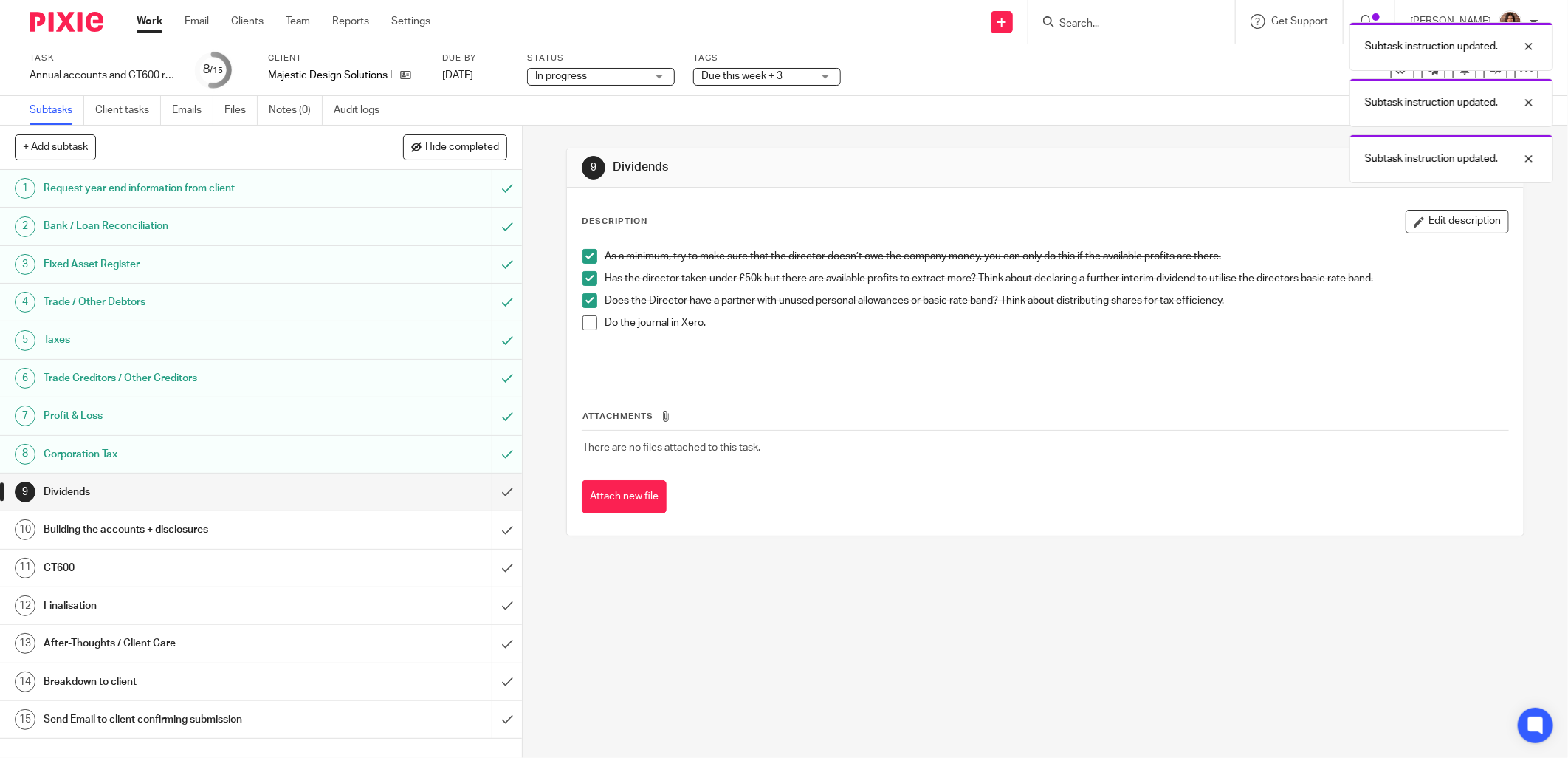
click at [586, 322] on span at bounding box center [590, 323] width 15 height 15
click at [496, 490] on input "submit" at bounding box center [260, 491] width 522 height 37
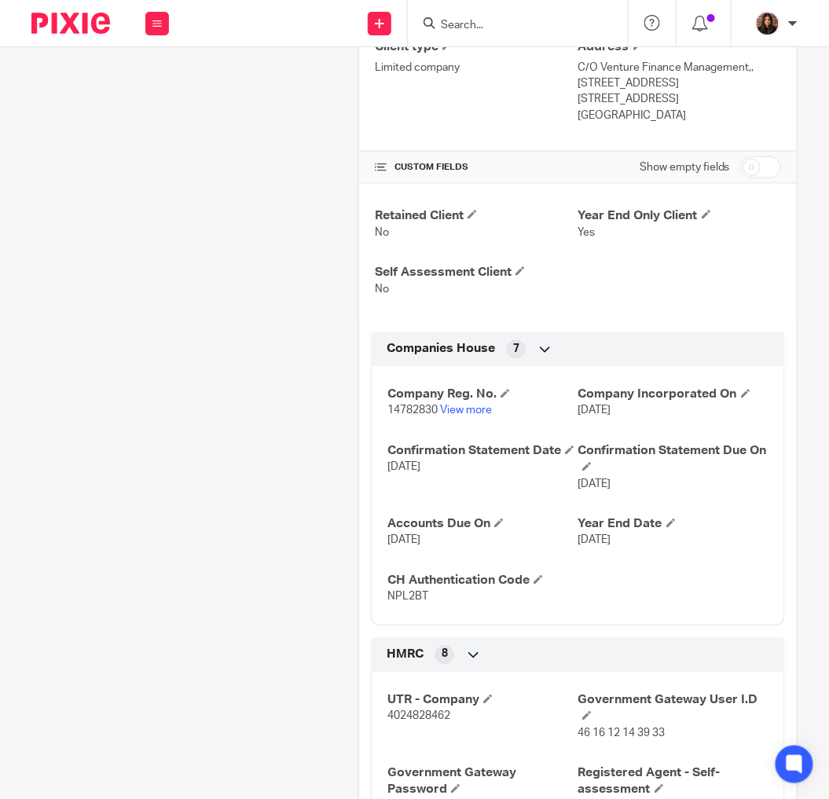
scroll to position [727, 0]
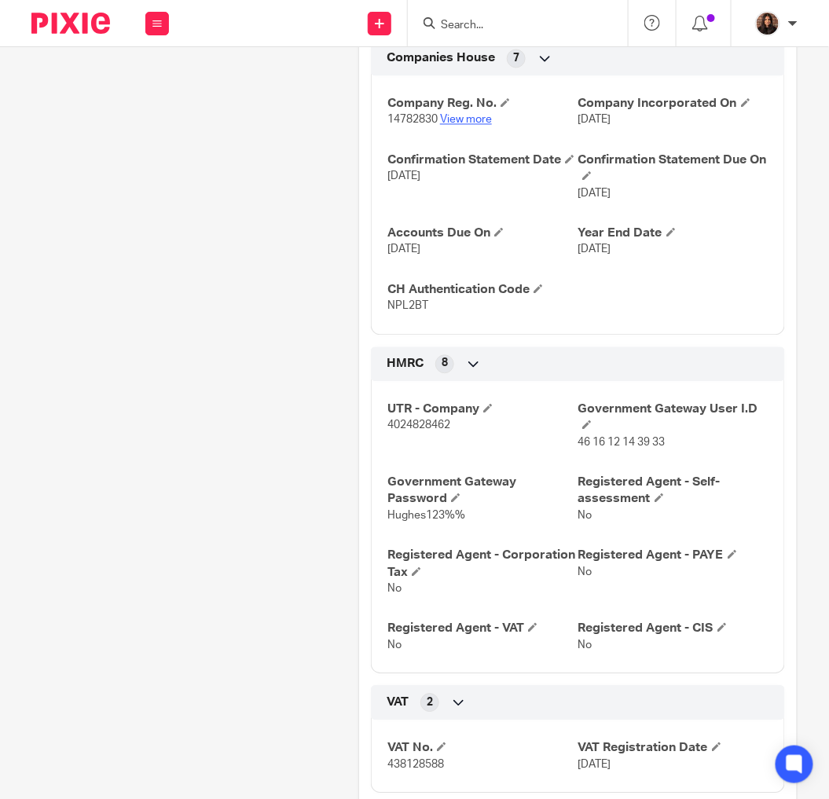
click at [467, 126] on link "View more" at bounding box center [466, 120] width 52 height 11
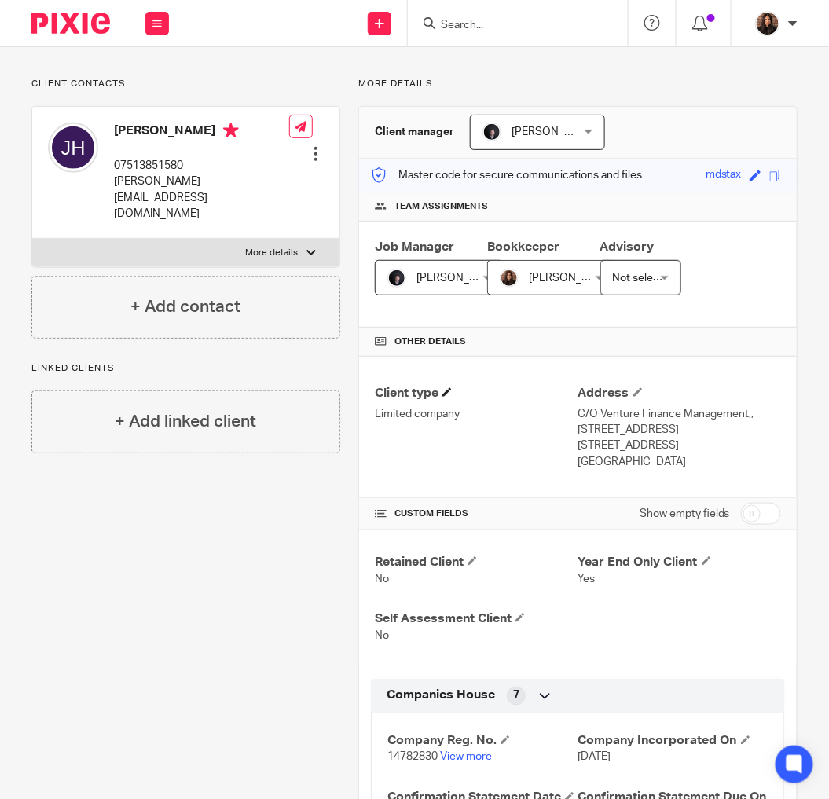
scroll to position [0, 0]
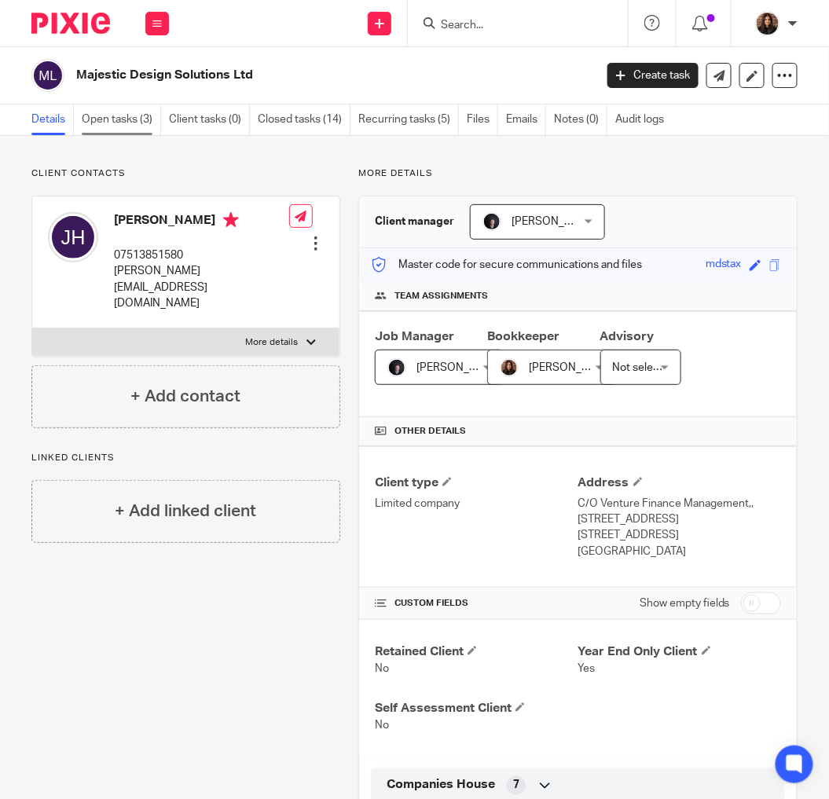
drag, startPoint x: 115, startPoint y: 126, endPoint x: 126, endPoint y: 134, distance: 14.2
click at [115, 126] on link "Open tasks (3)" at bounding box center [121, 119] width 79 height 31
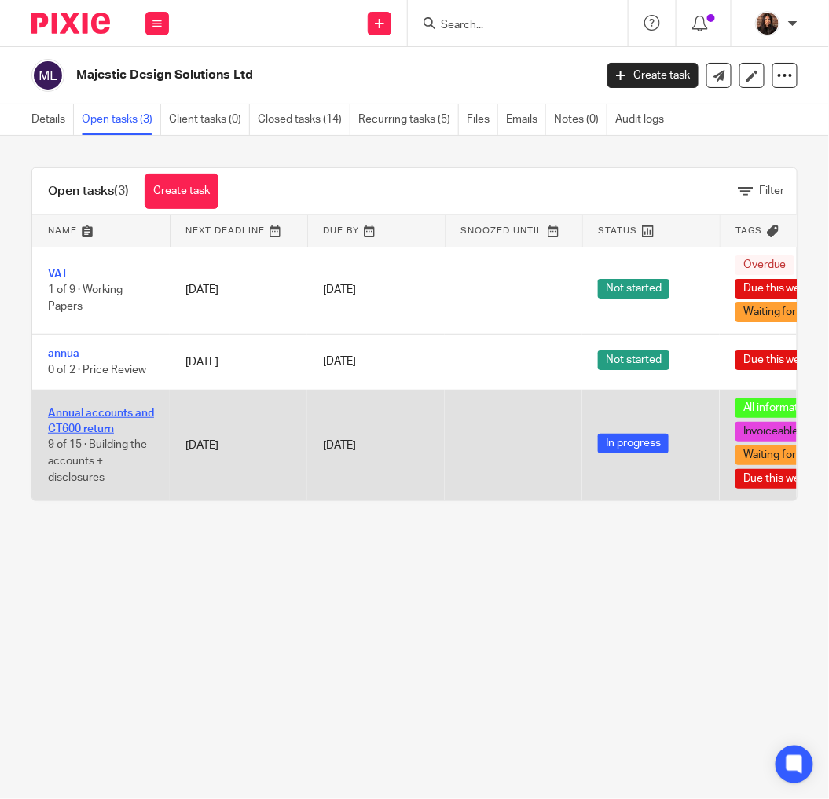
click at [85, 418] on link "Annual accounts and CT600 return" at bounding box center [101, 421] width 106 height 27
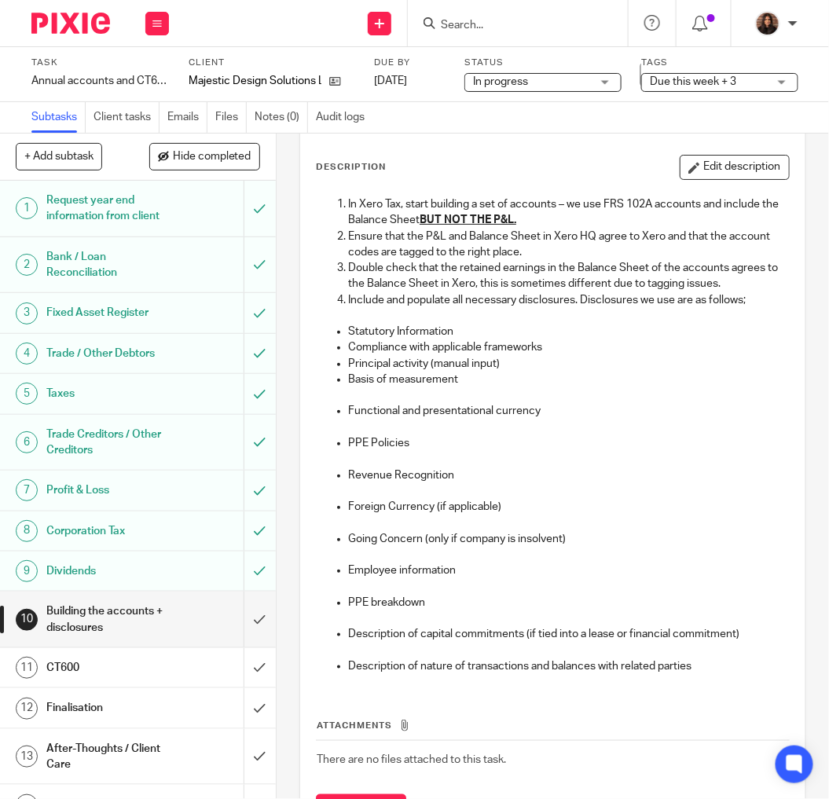
scroll to position [146, 0]
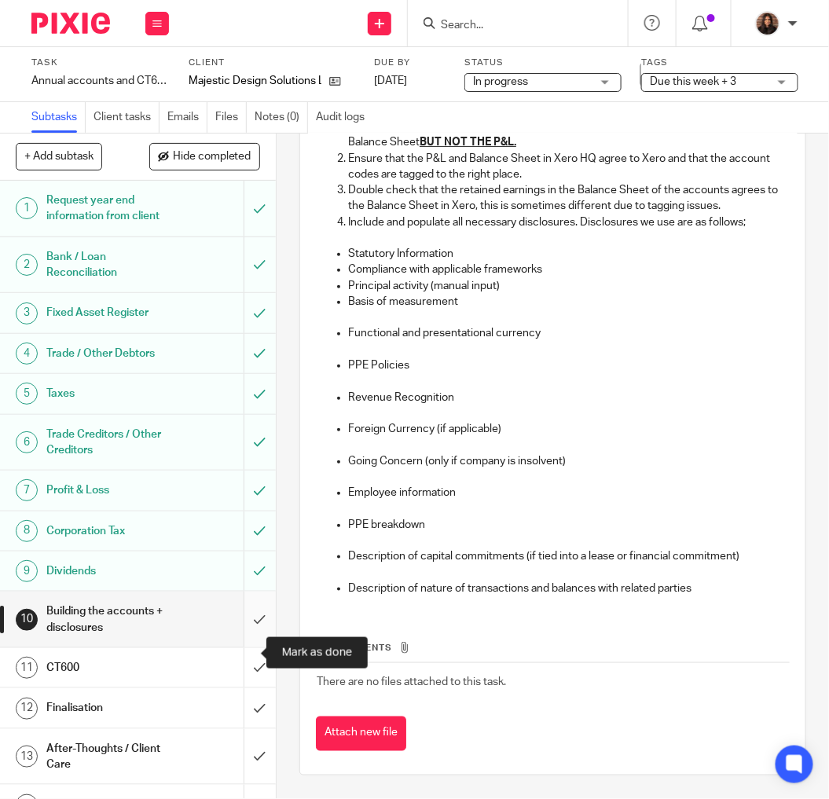
click at [238, 647] on input "submit" at bounding box center [138, 619] width 276 height 56
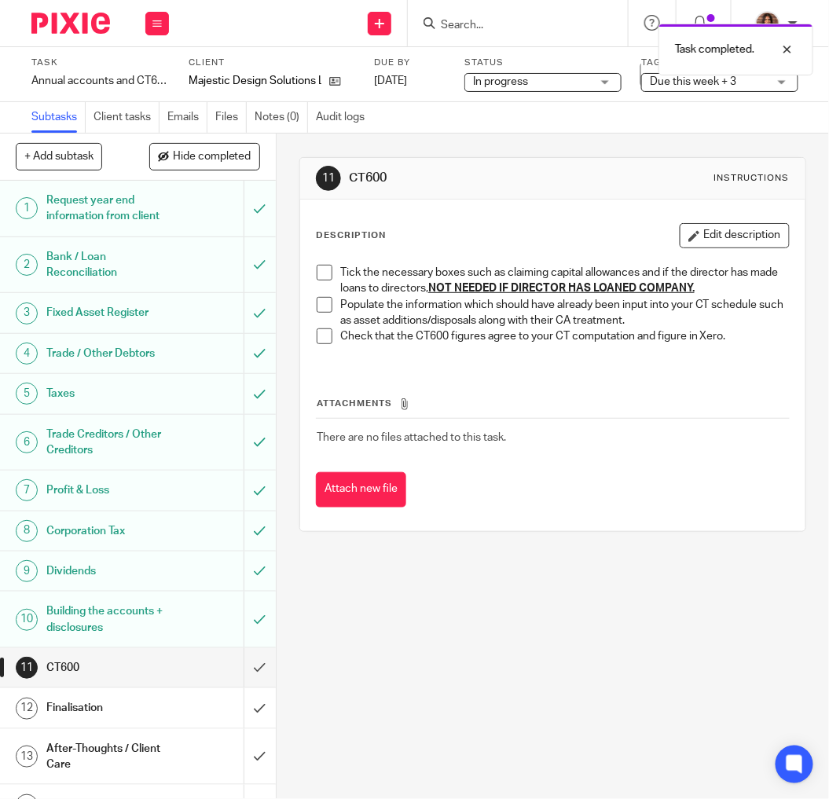
click at [324, 273] on span at bounding box center [325, 273] width 16 height 16
click at [319, 303] on span at bounding box center [325, 305] width 16 height 16
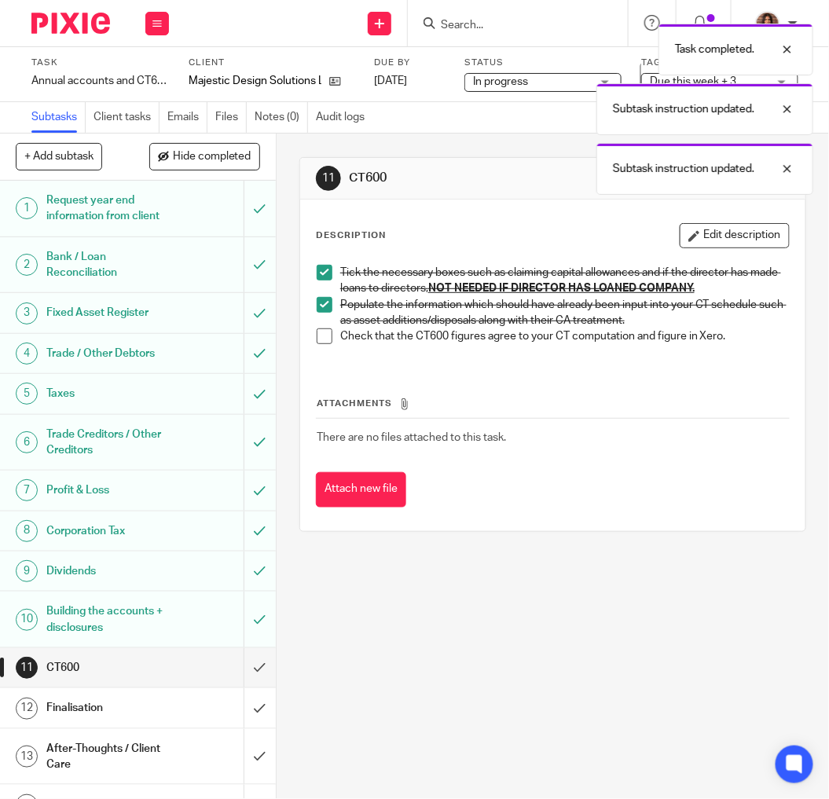
click at [319, 334] on span at bounding box center [325, 336] width 16 height 16
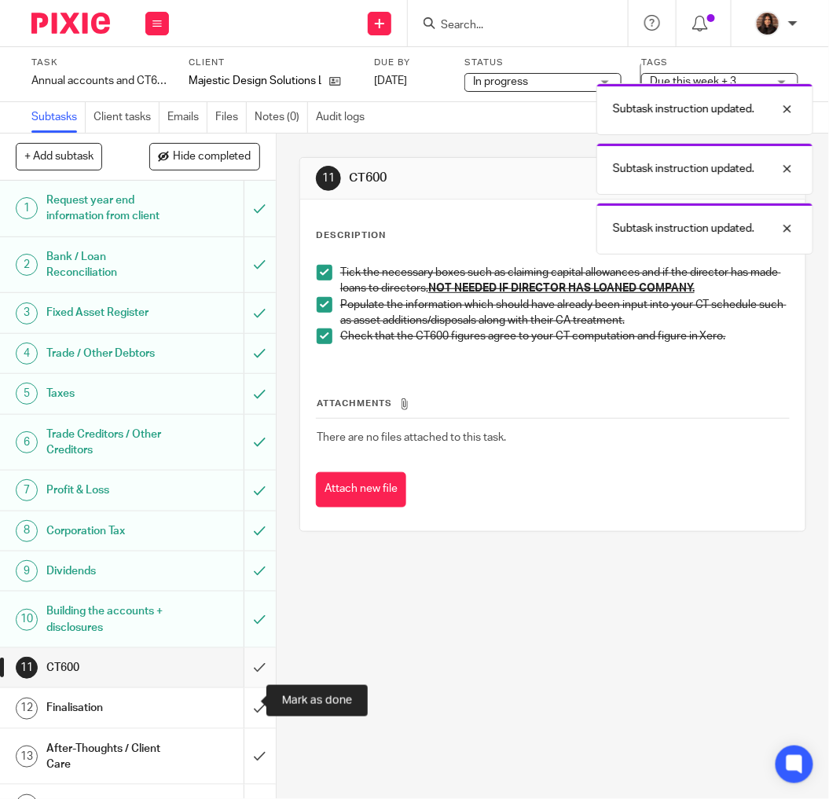
click at [242, 687] on input "submit" at bounding box center [138, 667] width 276 height 39
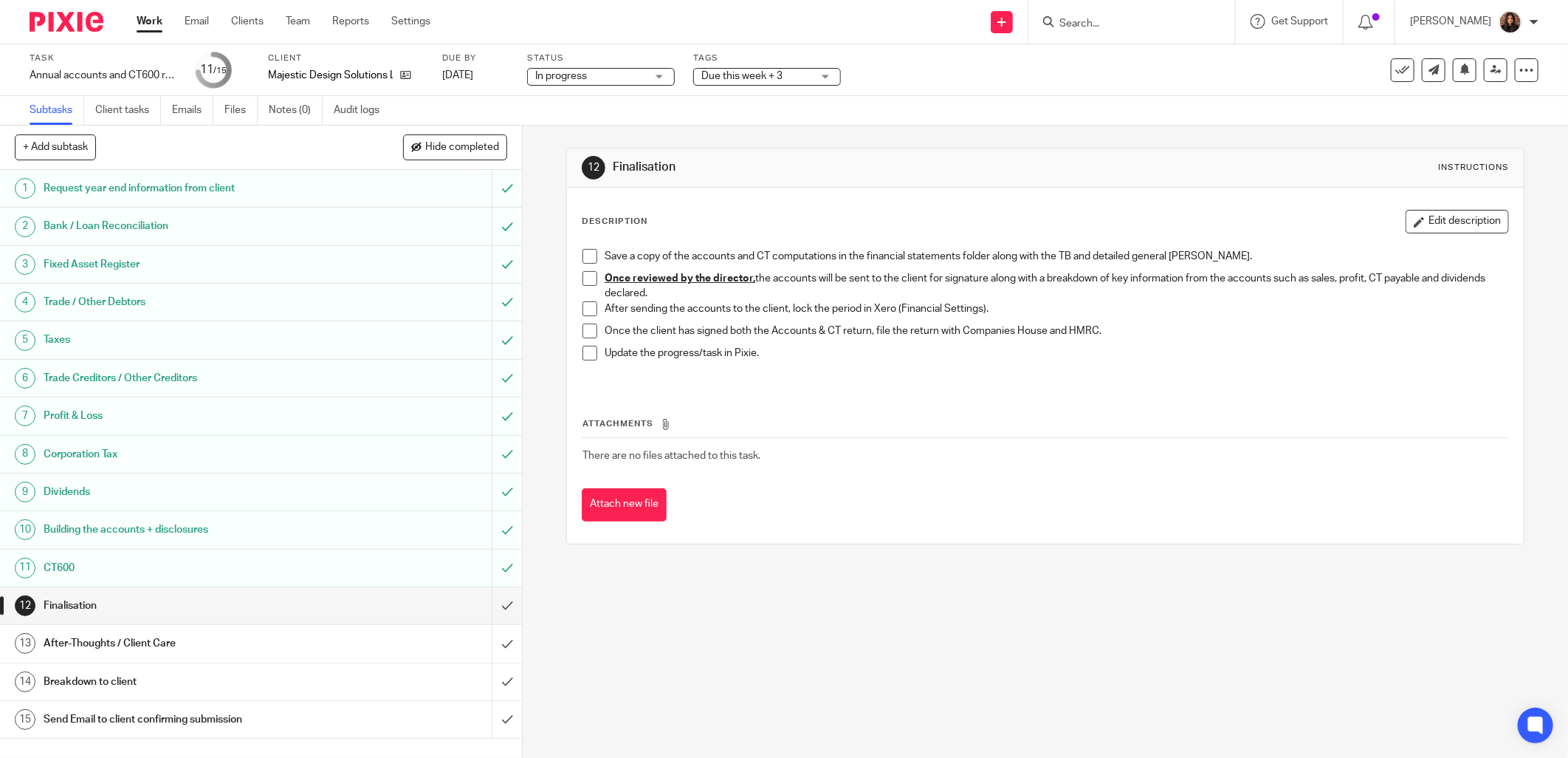
click at [584, 251] on span at bounding box center [590, 257] width 15 height 15
click at [589, 72] on span "In progress" at bounding box center [590, 76] width 111 height 15
click at [713, 111] on div "Subtasks Client tasks Emails Files Notes (0) Audit logs" at bounding box center [784, 110] width 1568 height 29
click at [749, 72] on span "Due this week + 3" at bounding box center [742, 75] width 81 height 10
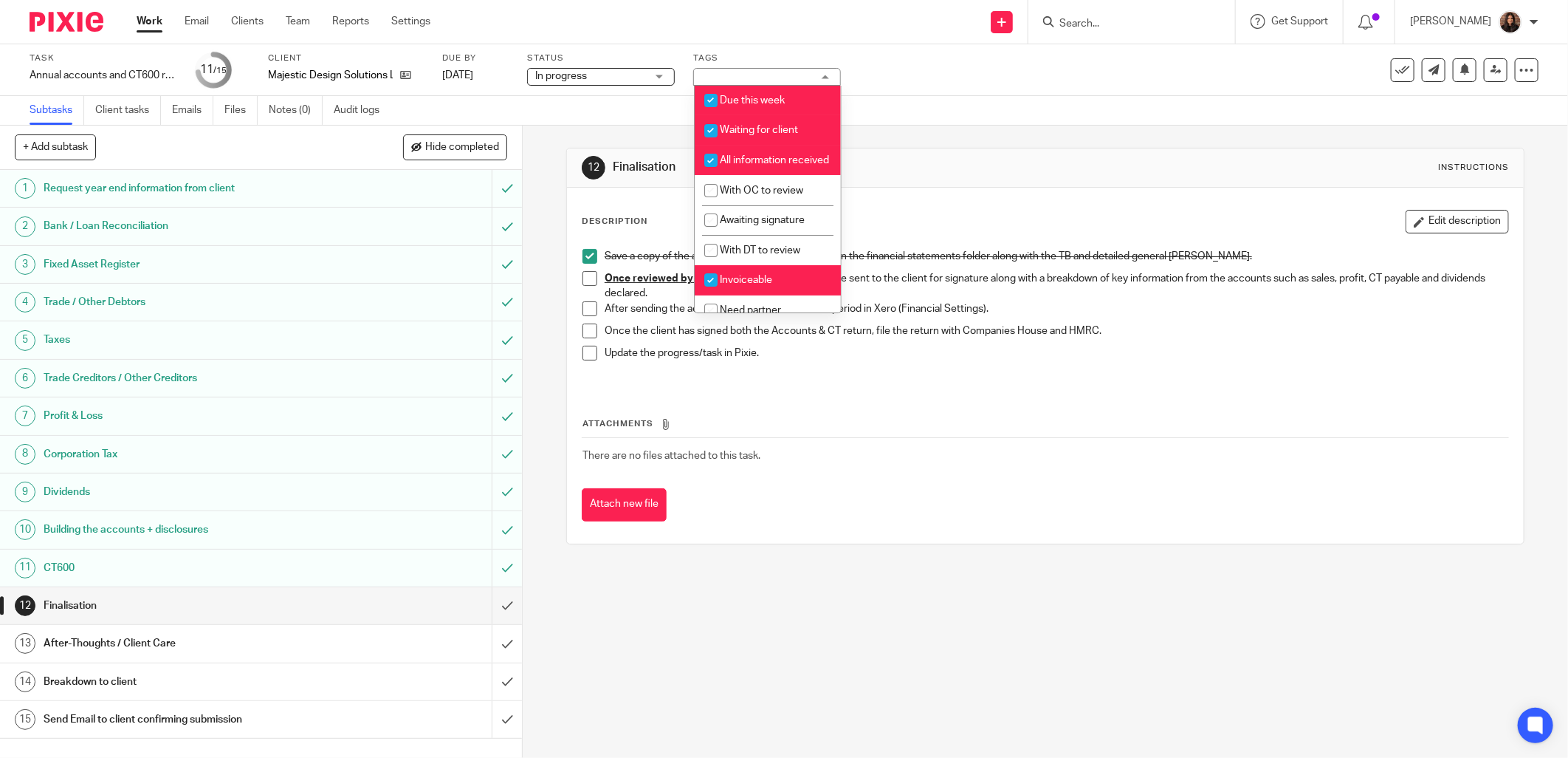
click at [752, 129] on span "Waiting for client" at bounding box center [759, 130] width 78 height 10
checkbox input "false"
click at [748, 163] on span "All information received" at bounding box center [775, 160] width 109 height 10
checkbox input "false"
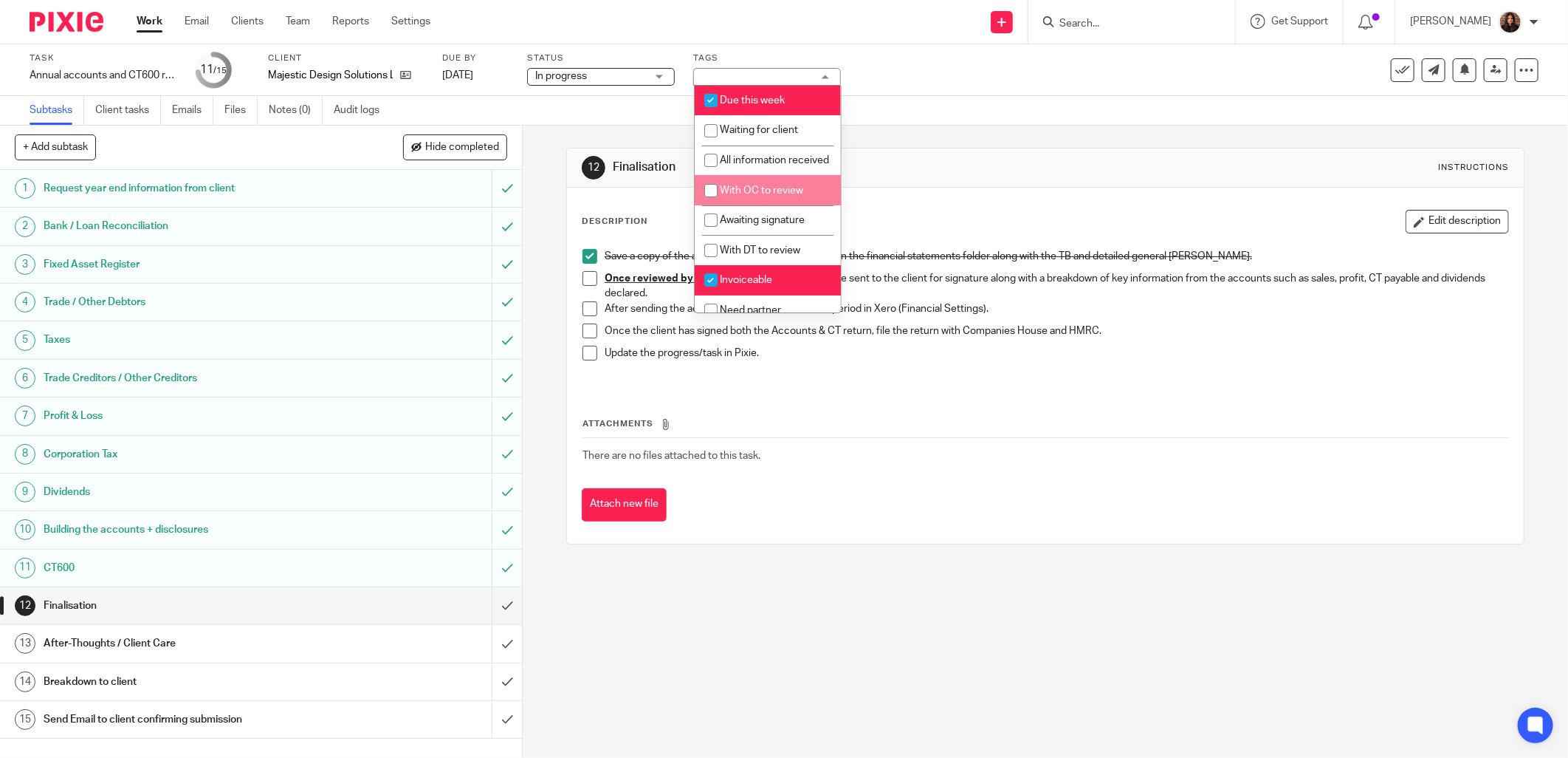
click at [738, 196] on span "With OC to review" at bounding box center [761, 190] width 84 height 10
checkbox input "true"
click at [778, 151] on div "12 Finalisation Instructions" at bounding box center [1045, 168] width 957 height 39
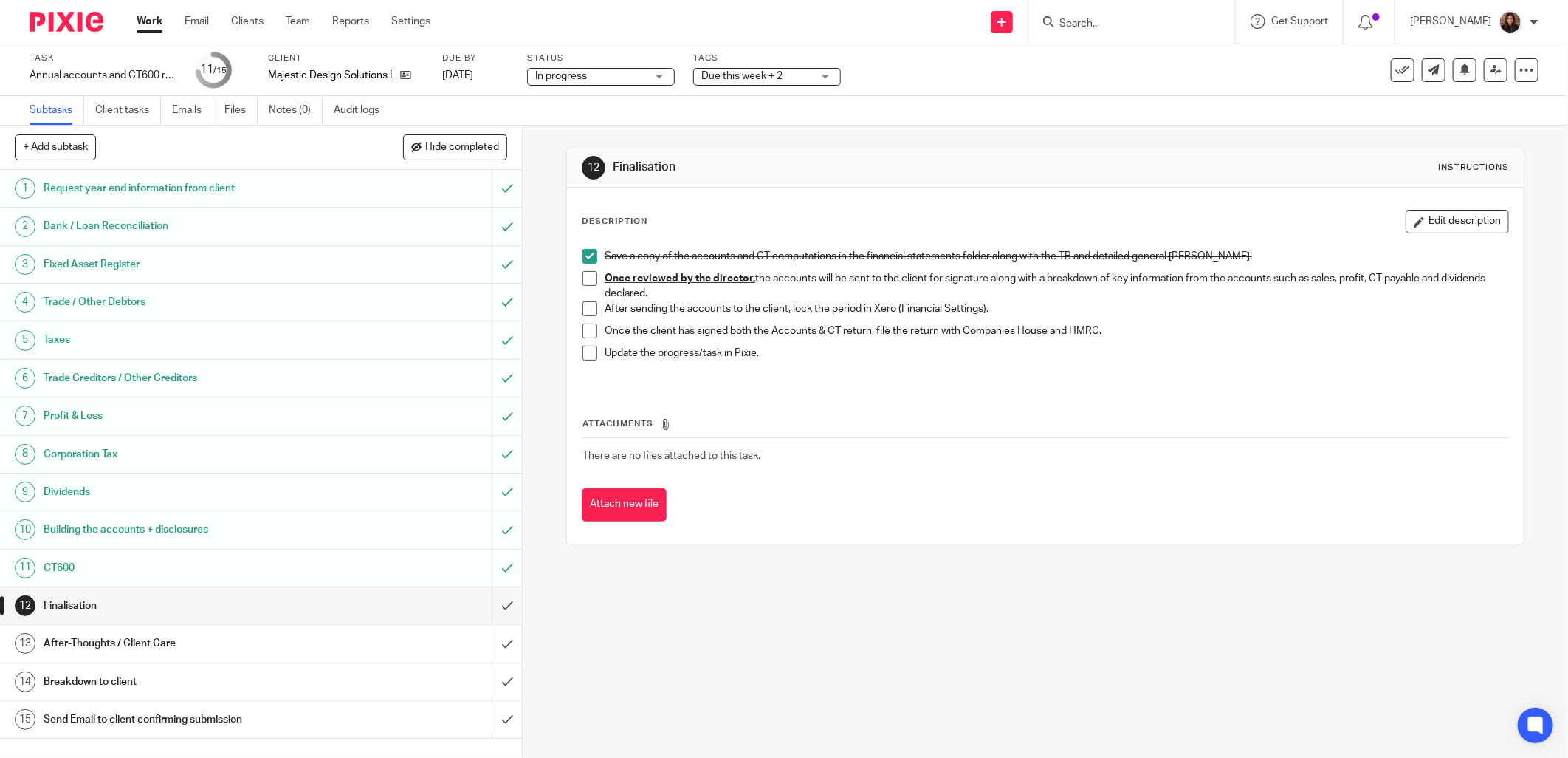
click at [761, 78] on span "Due this week + 2" at bounding box center [742, 75] width 81 height 10
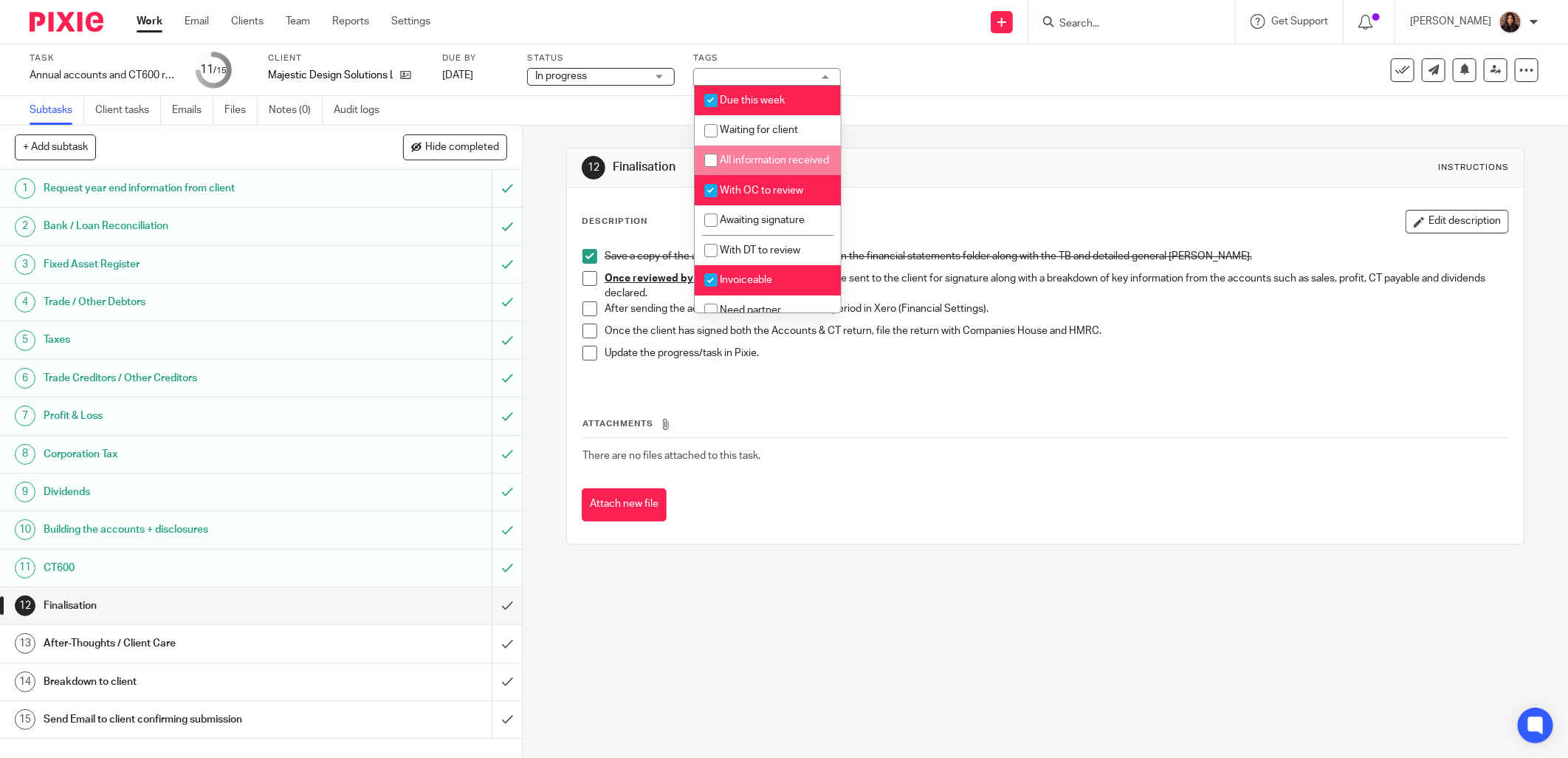
click at [924, 121] on div "Subtasks Client tasks Emails Files Notes (0) Audit logs" at bounding box center [784, 110] width 1568 height 29
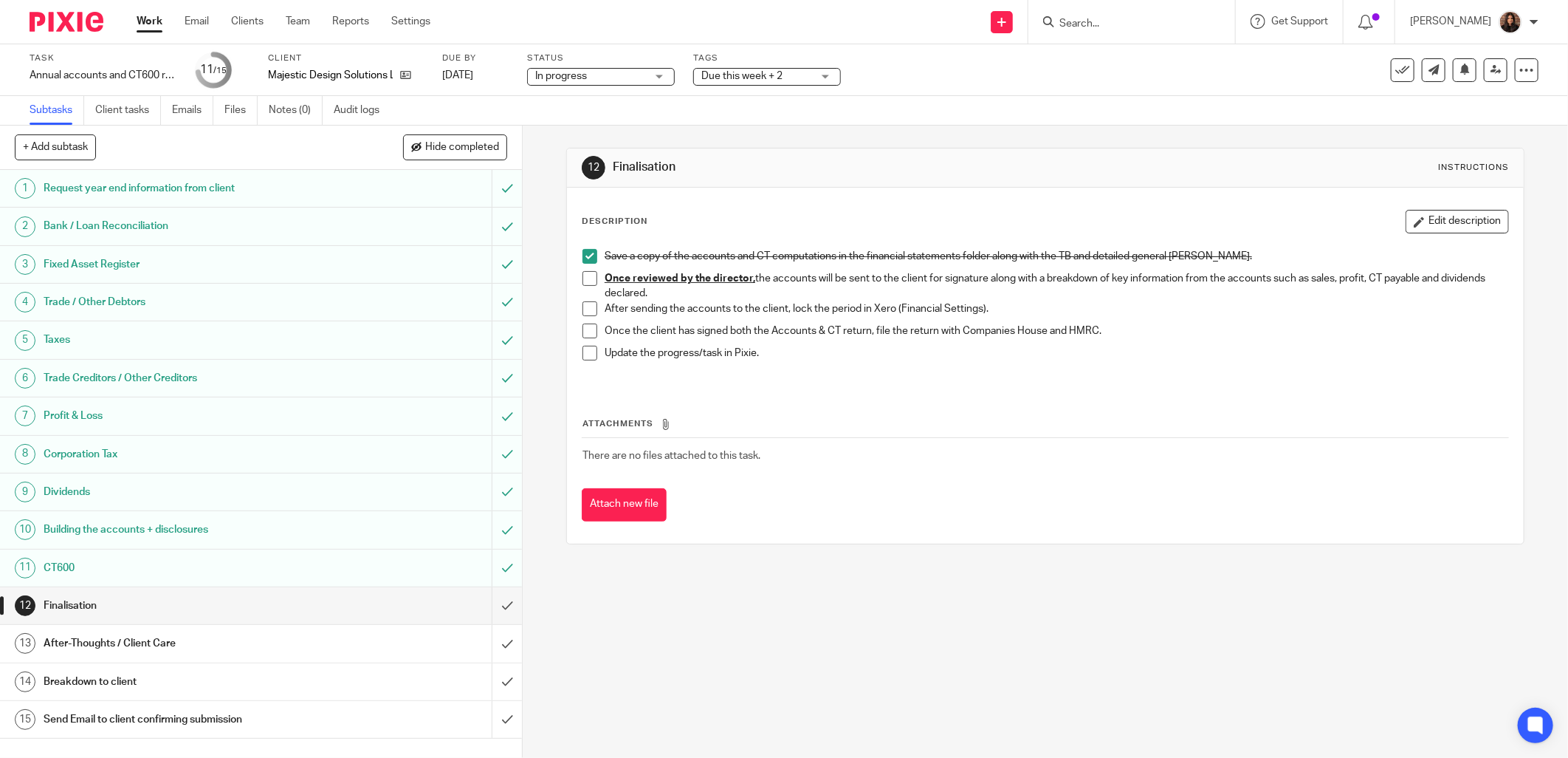
drag, startPoint x: 745, startPoint y: 78, endPoint x: 739, endPoint y: 95, distance: 18.0
click at [745, 78] on span "Due this week + 2" at bounding box center [742, 75] width 81 height 10
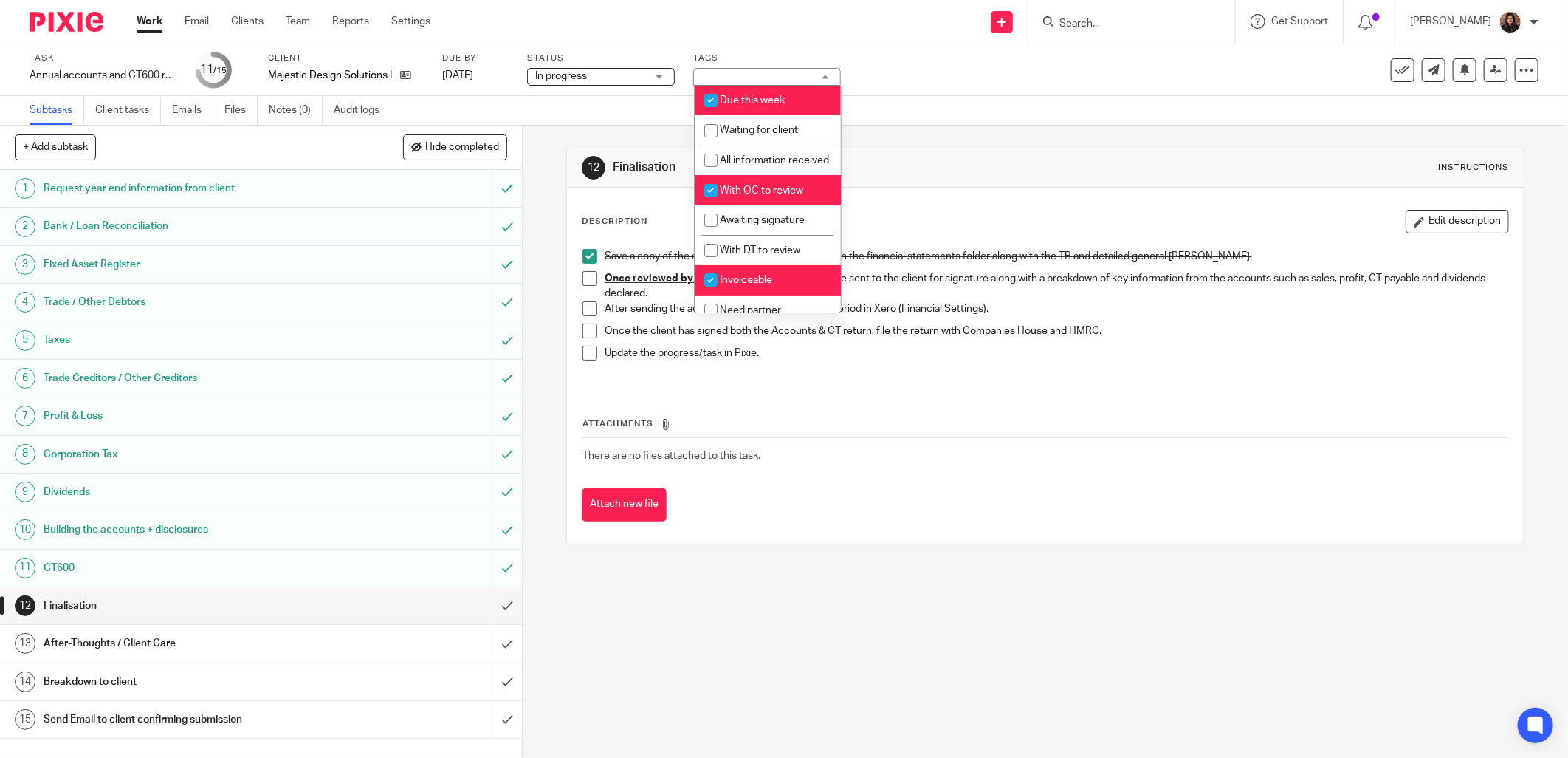
click at [956, 160] on h1 "Finalisation" at bounding box center [845, 167] width 463 height 15
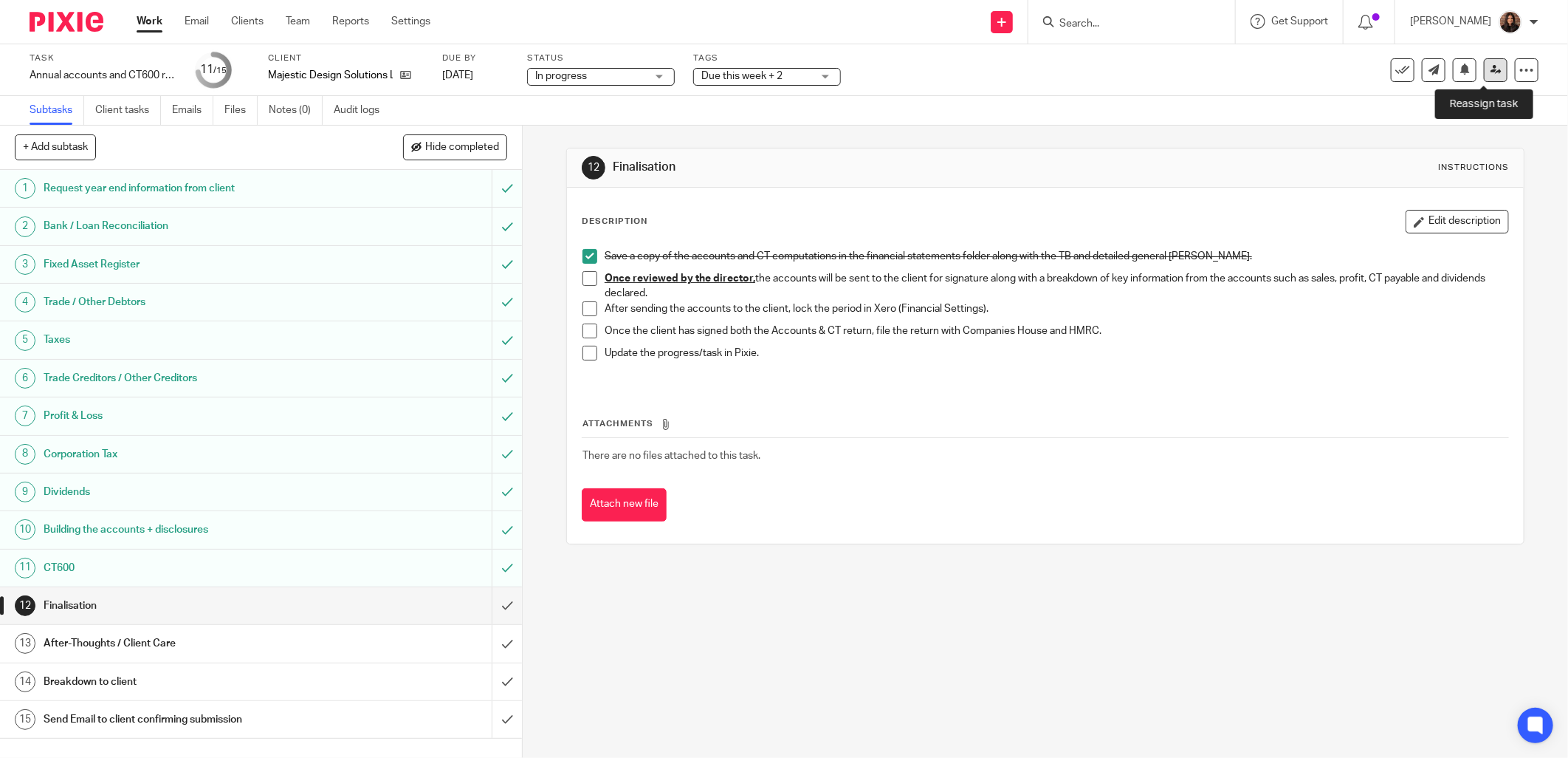
drag, startPoint x: 1484, startPoint y: 69, endPoint x: 1475, endPoint y: 74, distance: 10.3
click at [1491, 69] on icon at bounding box center [1497, 70] width 11 height 11
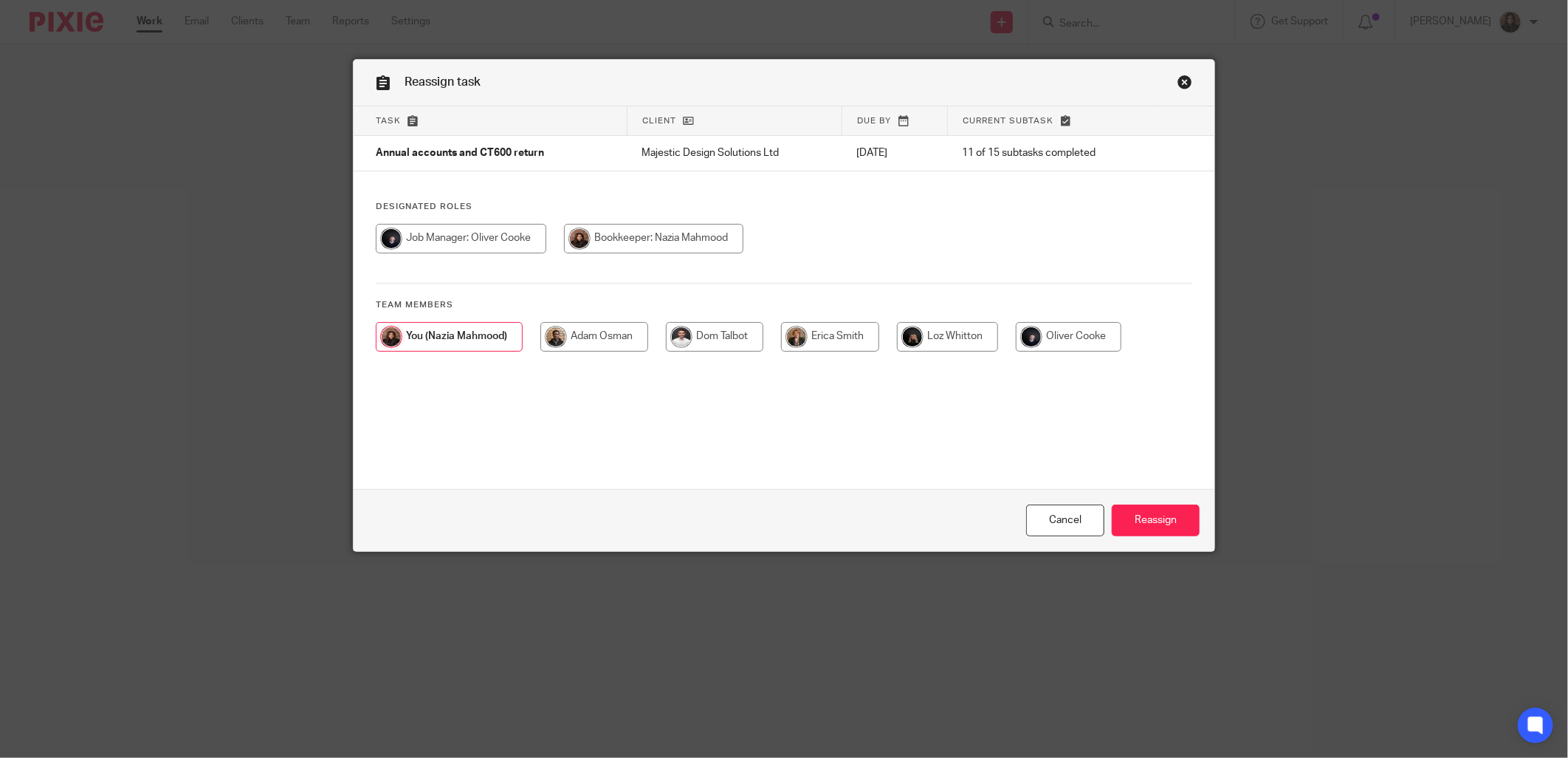
click at [478, 239] on input "radio" at bounding box center [461, 238] width 170 height 29
radio input "true"
click at [1148, 512] on input "Reassign" at bounding box center [1155, 520] width 87 height 32
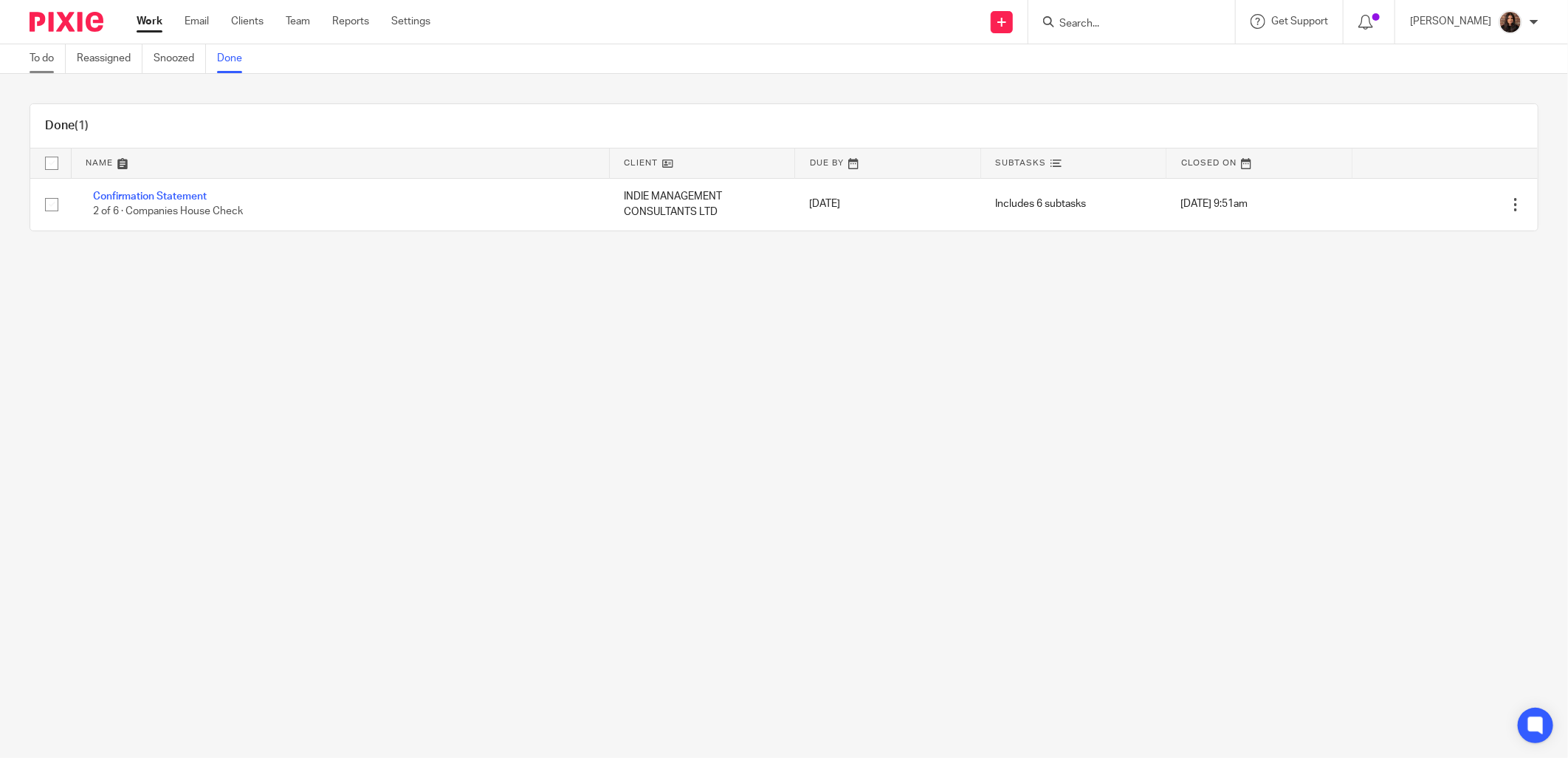
click at [47, 60] on link "To do" at bounding box center [47, 58] width 36 height 29
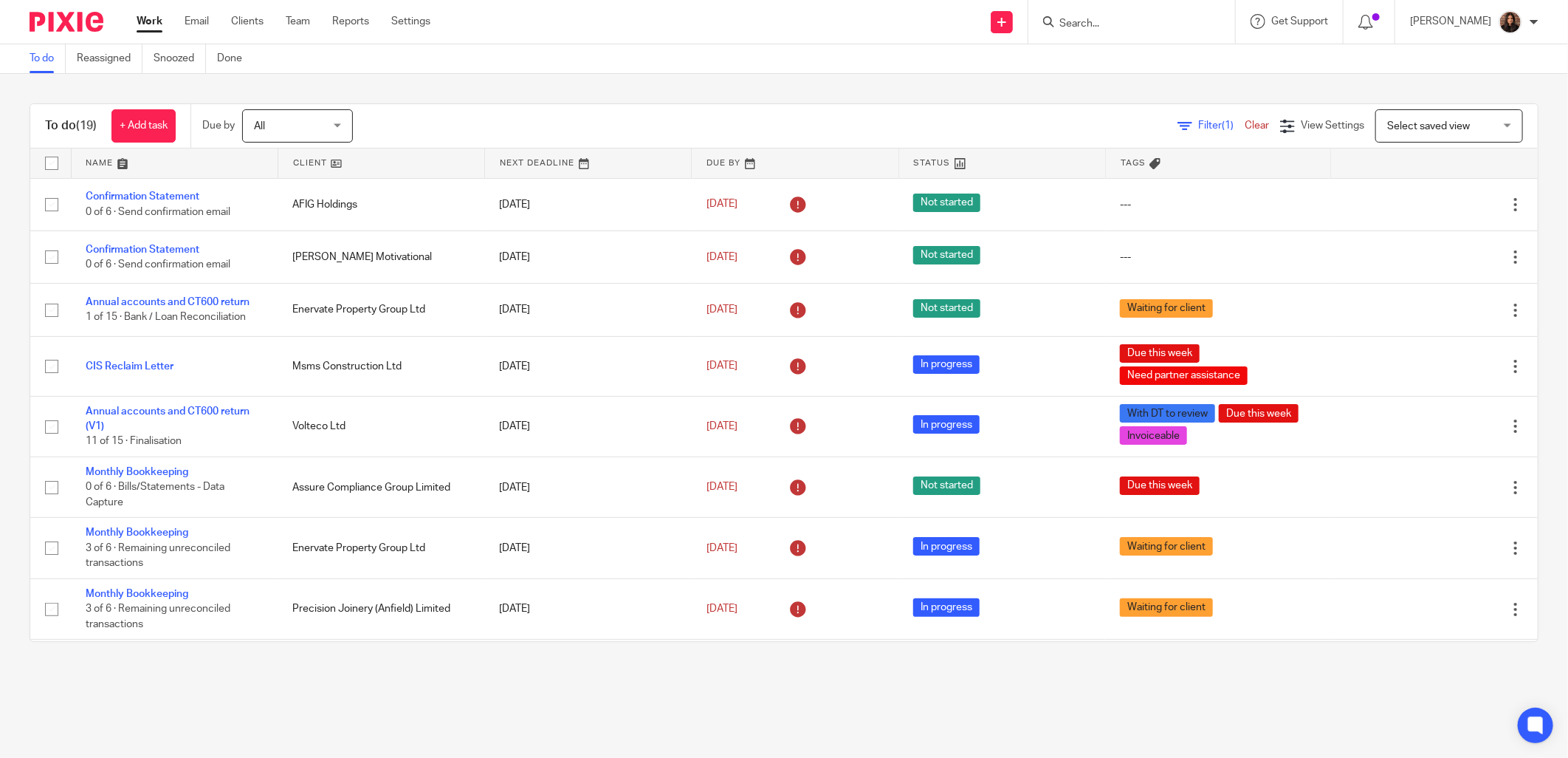
click at [1103, 30] on form at bounding box center [1137, 22] width 157 height 19
click at [1096, 24] on input "Search" at bounding box center [1124, 24] width 133 height 13
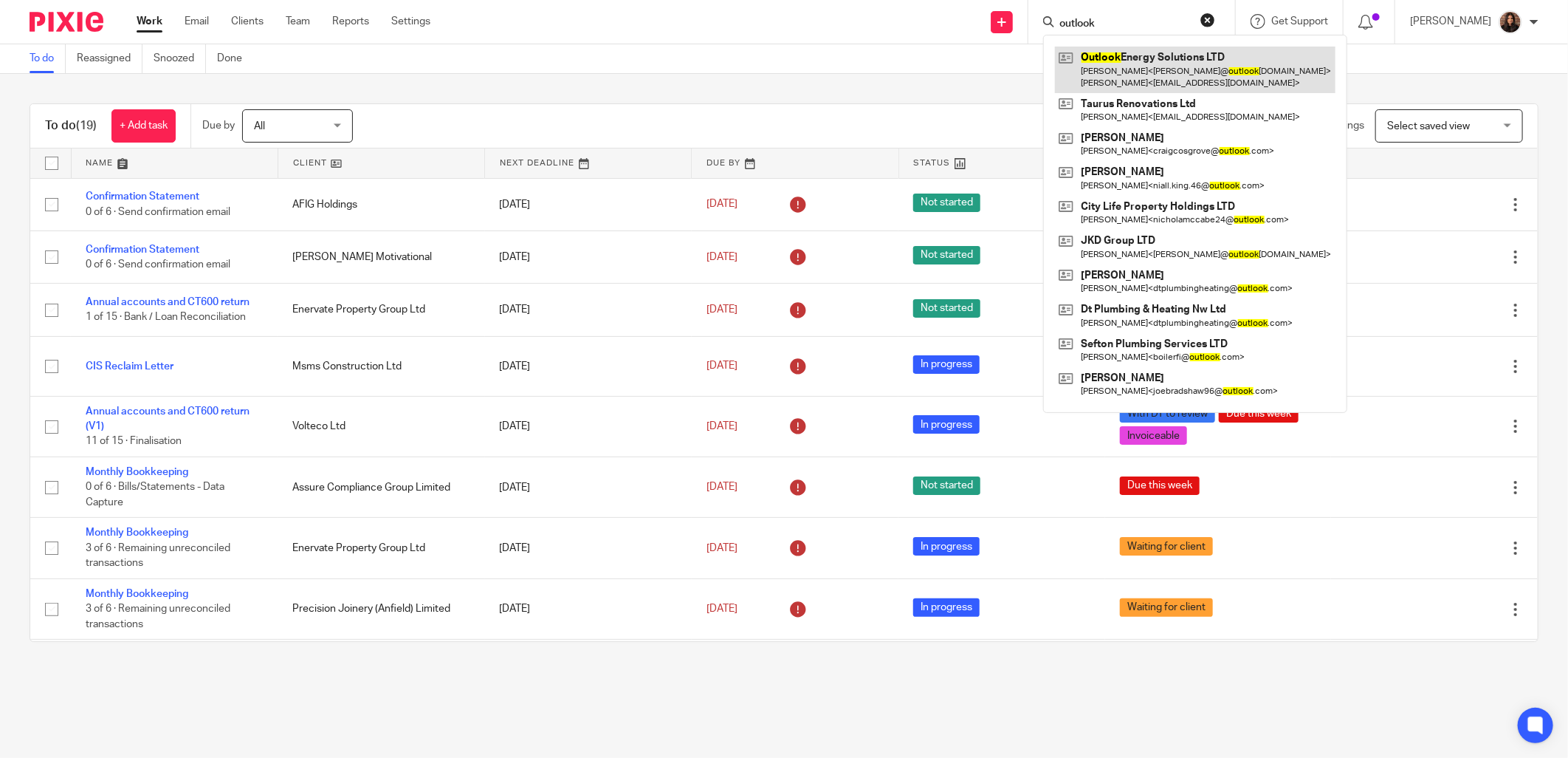
type input "outlook"
click at [1148, 67] on link at bounding box center [1195, 69] width 280 height 46
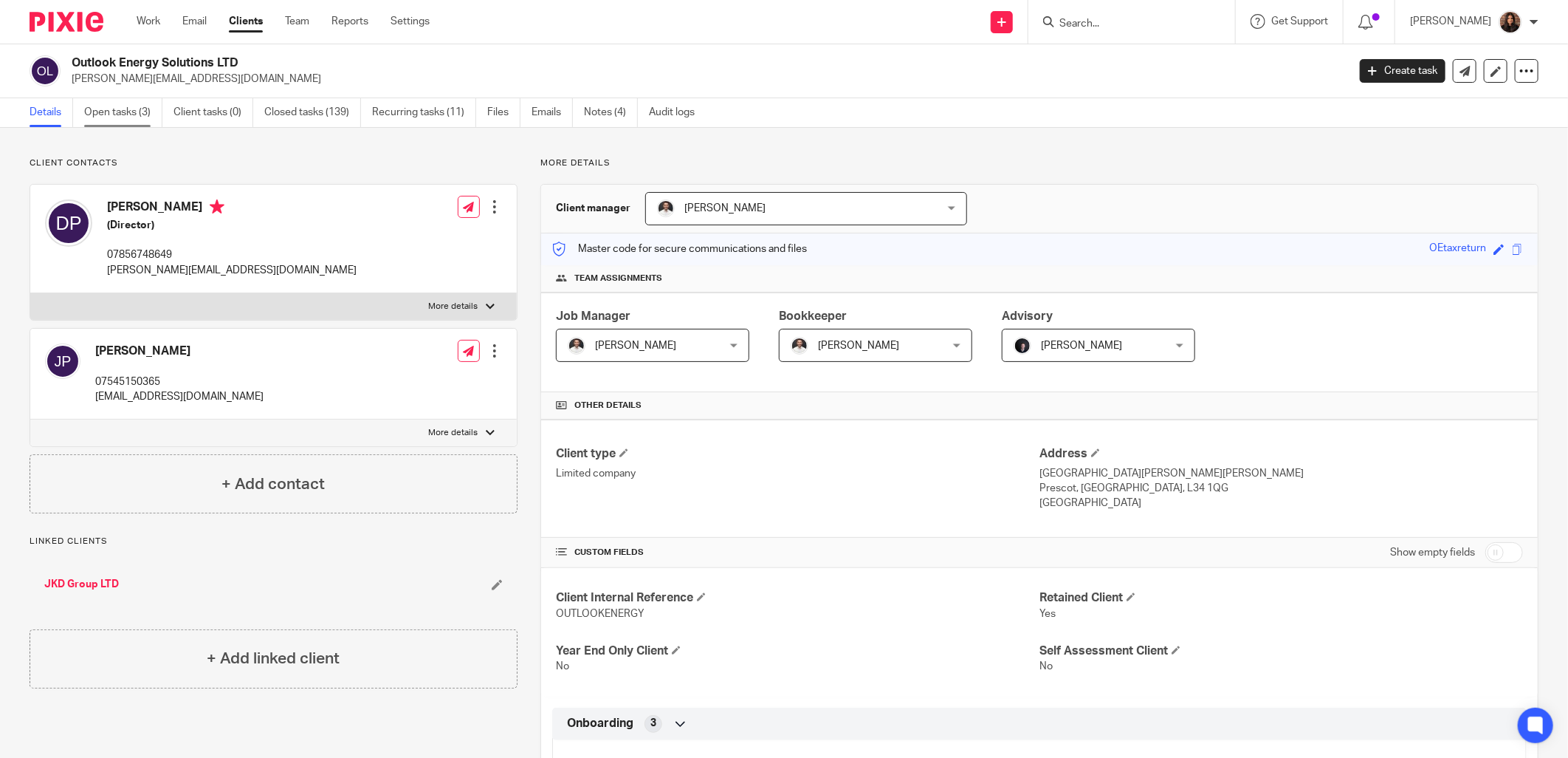
click at [95, 104] on link "Open tasks (3)" at bounding box center [123, 112] width 78 height 29
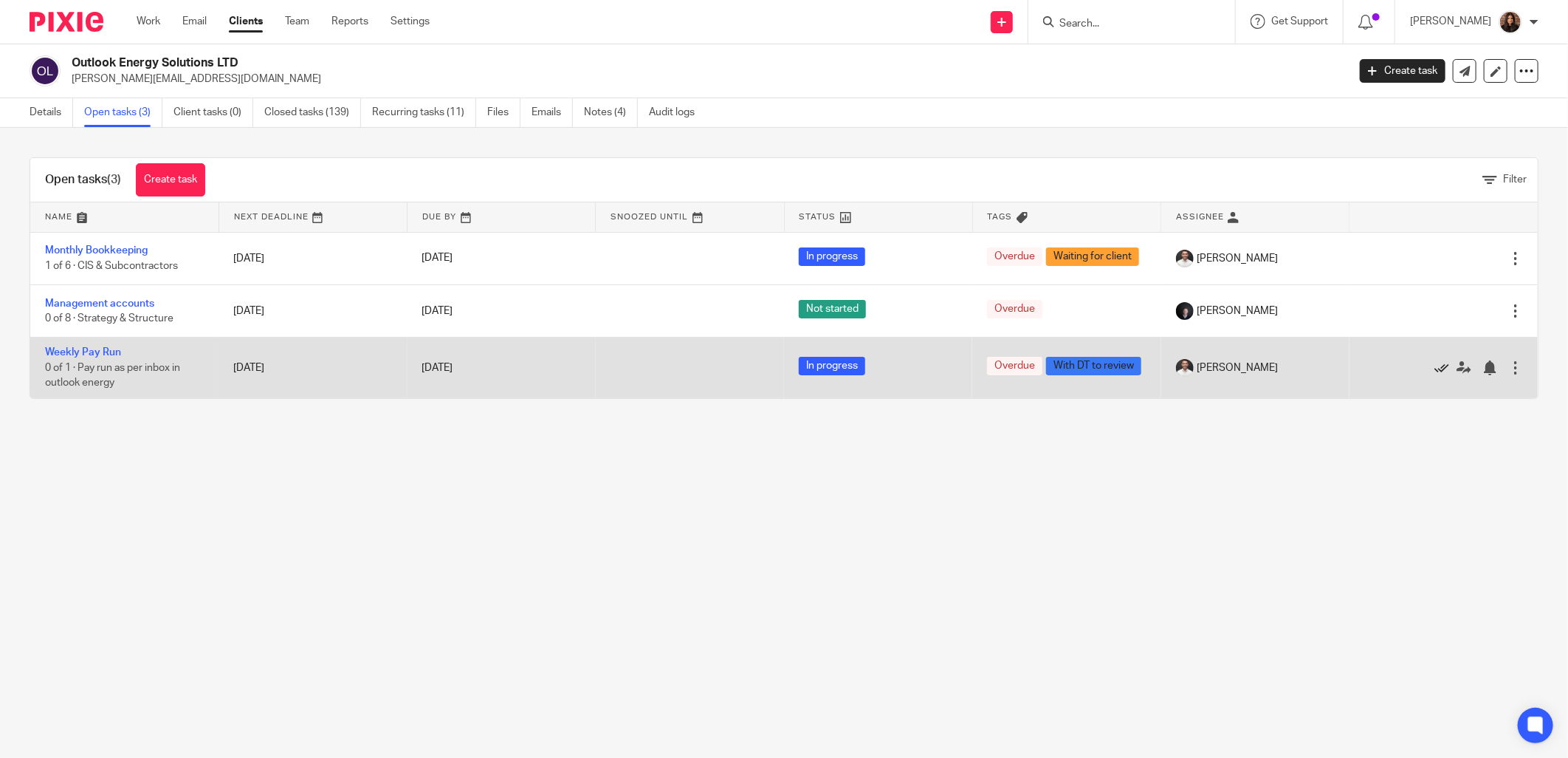
click at [1435, 366] on icon at bounding box center [1442, 368] width 15 height 15
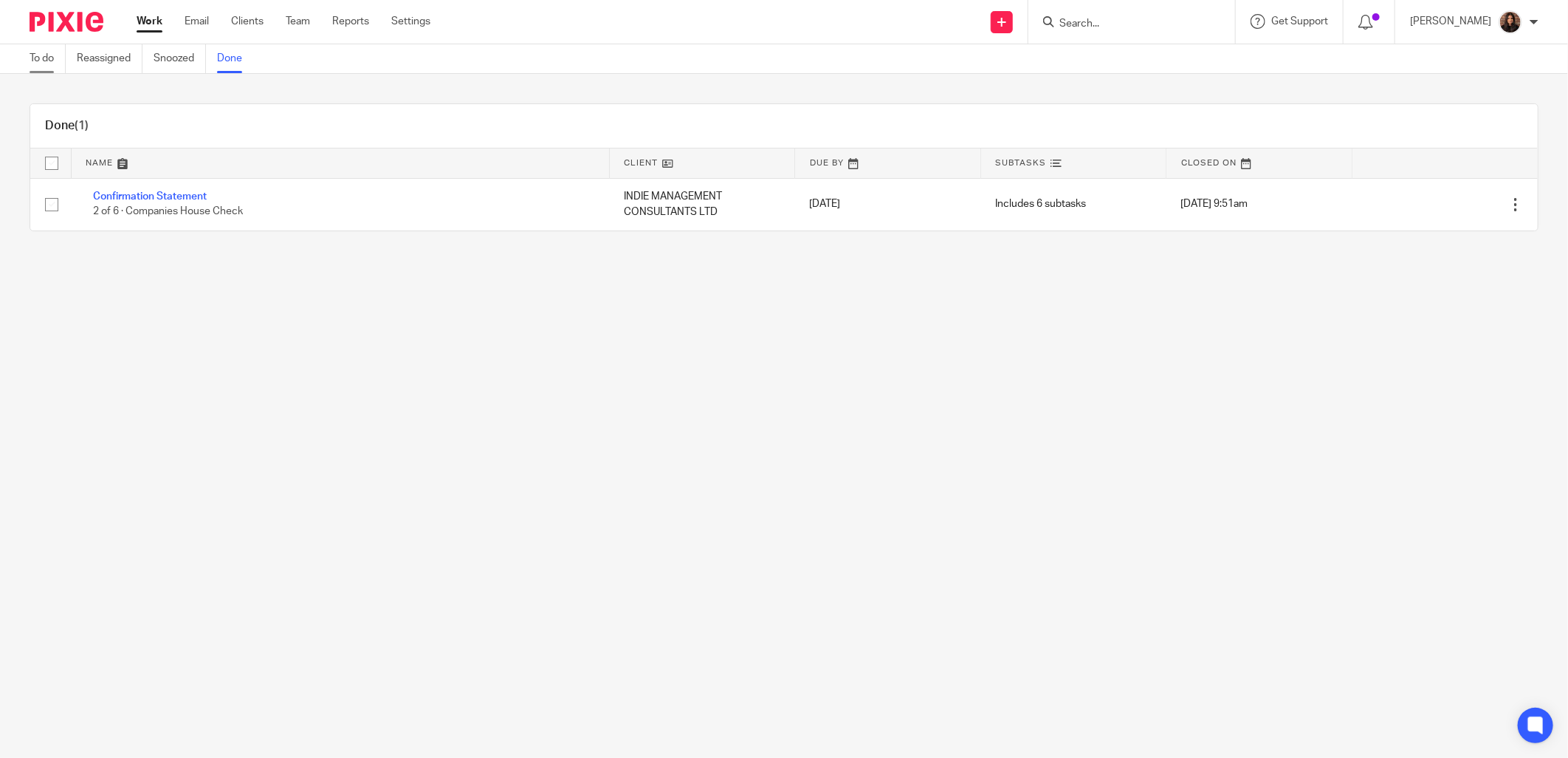
click at [35, 60] on link "To do" at bounding box center [47, 58] width 36 height 29
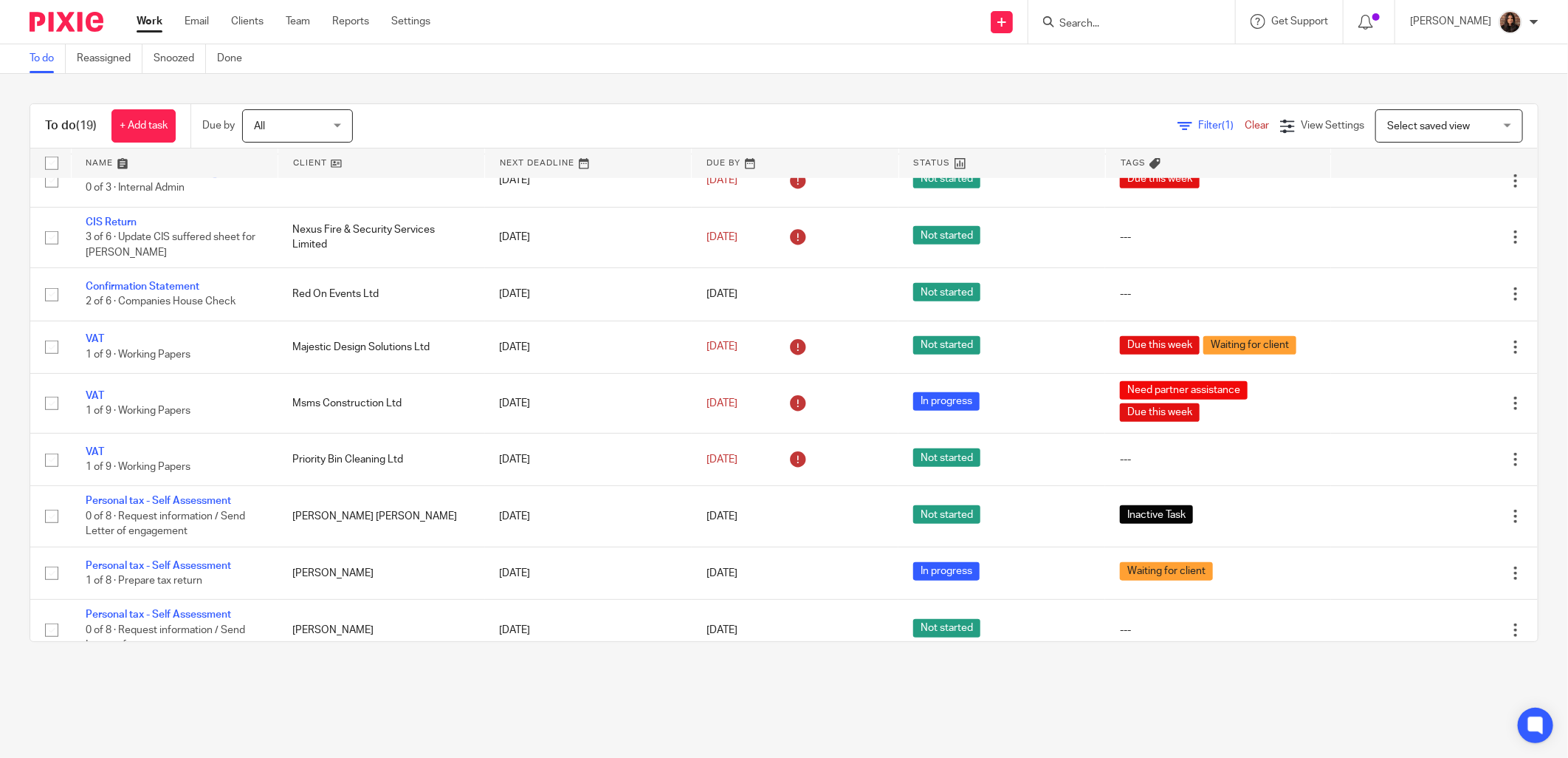
scroll to position [635, 0]
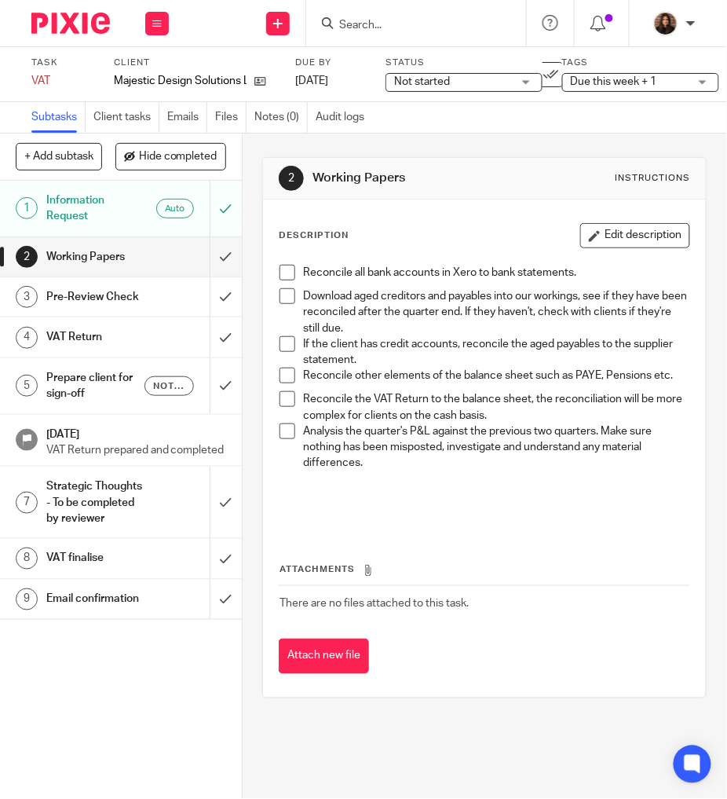
click at [285, 269] on span at bounding box center [288, 273] width 16 height 16
click at [283, 298] on span at bounding box center [288, 296] width 16 height 16
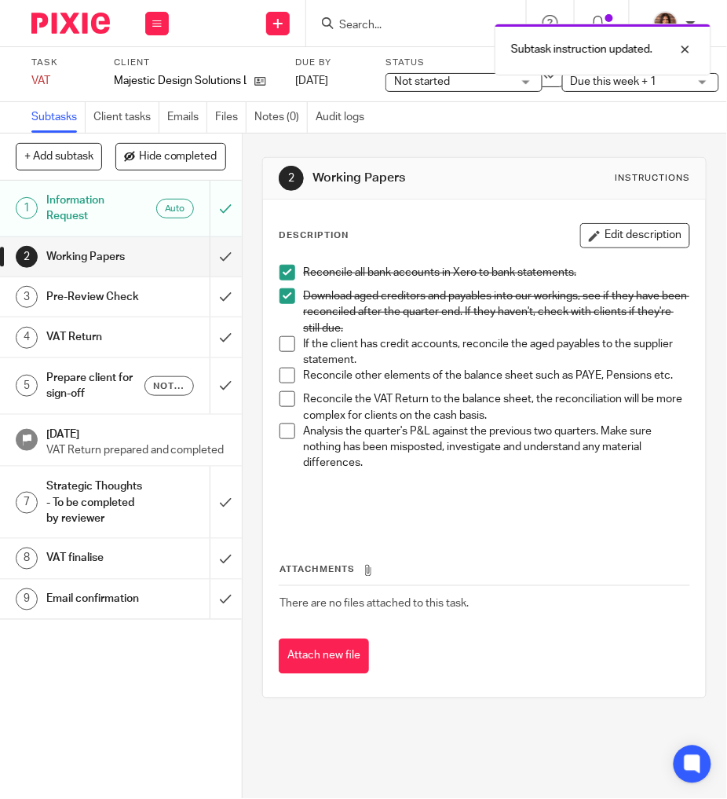
click at [280, 350] on span at bounding box center [288, 344] width 16 height 16
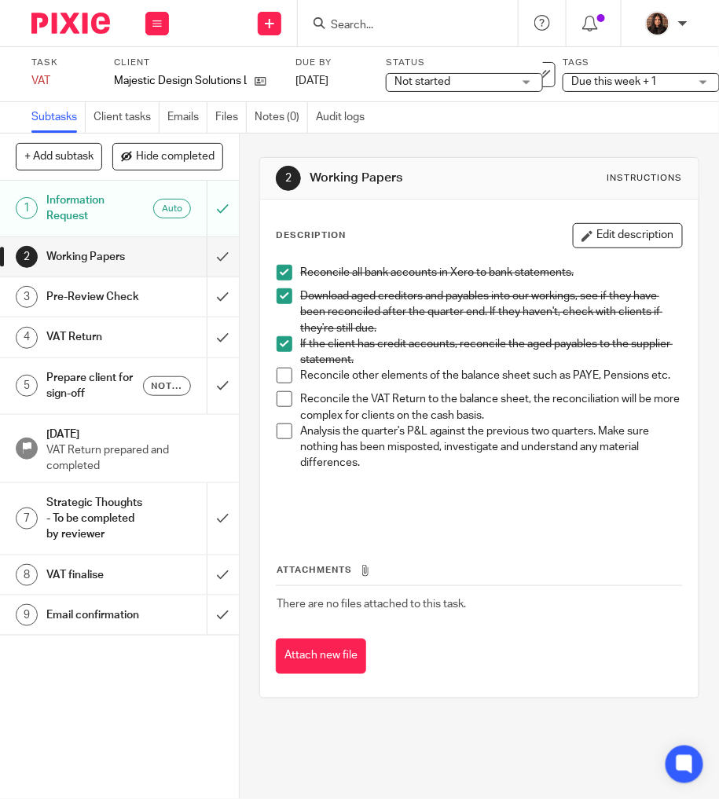
click at [284, 378] on span at bounding box center [284, 376] width 16 height 16
click at [280, 407] on span at bounding box center [284, 399] width 16 height 16
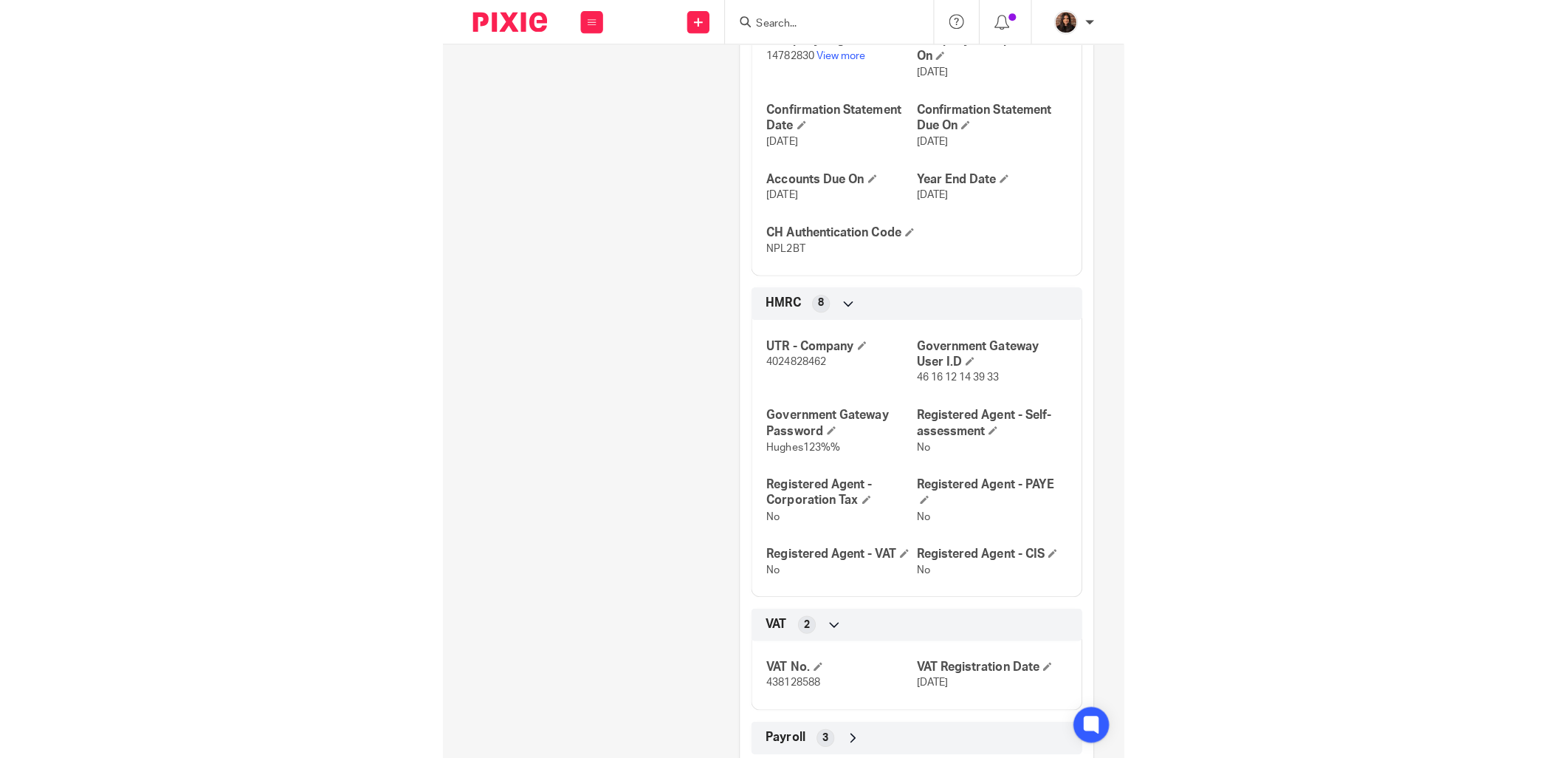
scroll to position [821, 0]
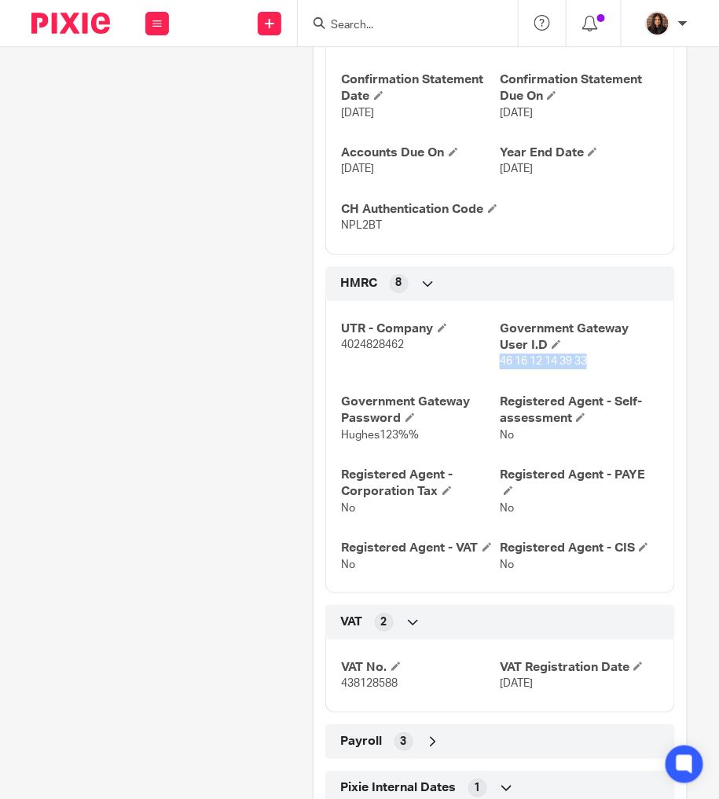
drag, startPoint x: 583, startPoint y: 378, endPoint x: 492, endPoint y: 379, distance: 90.3
click at [500, 369] on p "46 16 12 14 39 33" at bounding box center [579, 361] width 159 height 16
copy span "46 16 12 14 39 33"
click at [419, 443] on p "Hughes123%%" at bounding box center [421, 435] width 159 height 16
drag, startPoint x: 413, startPoint y: 452, endPoint x: 338, endPoint y: 451, distance: 75.4
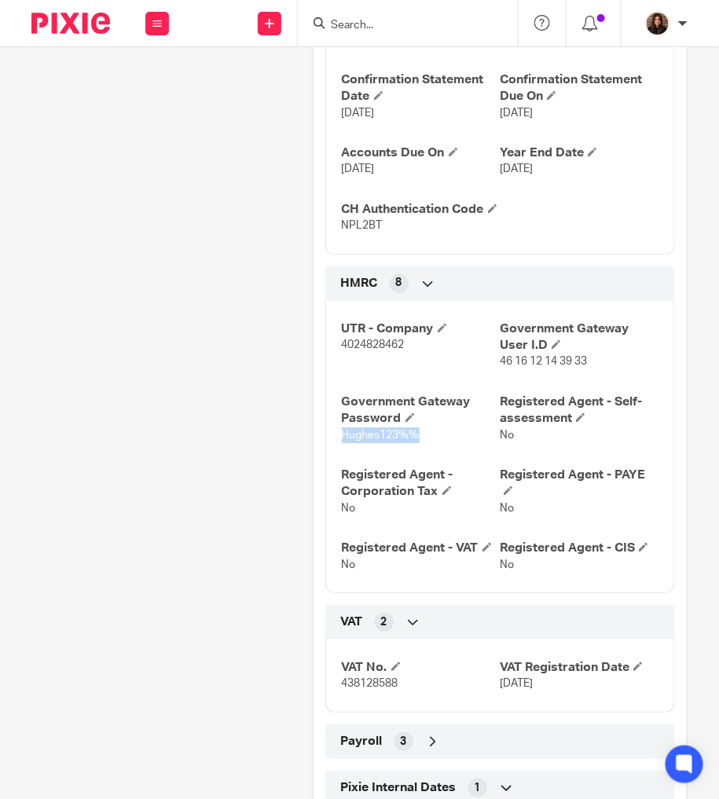
click at [342, 441] on span "Hughes123%%" at bounding box center [381, 435] width 78 height 11
copy span "Hughes123%%"
